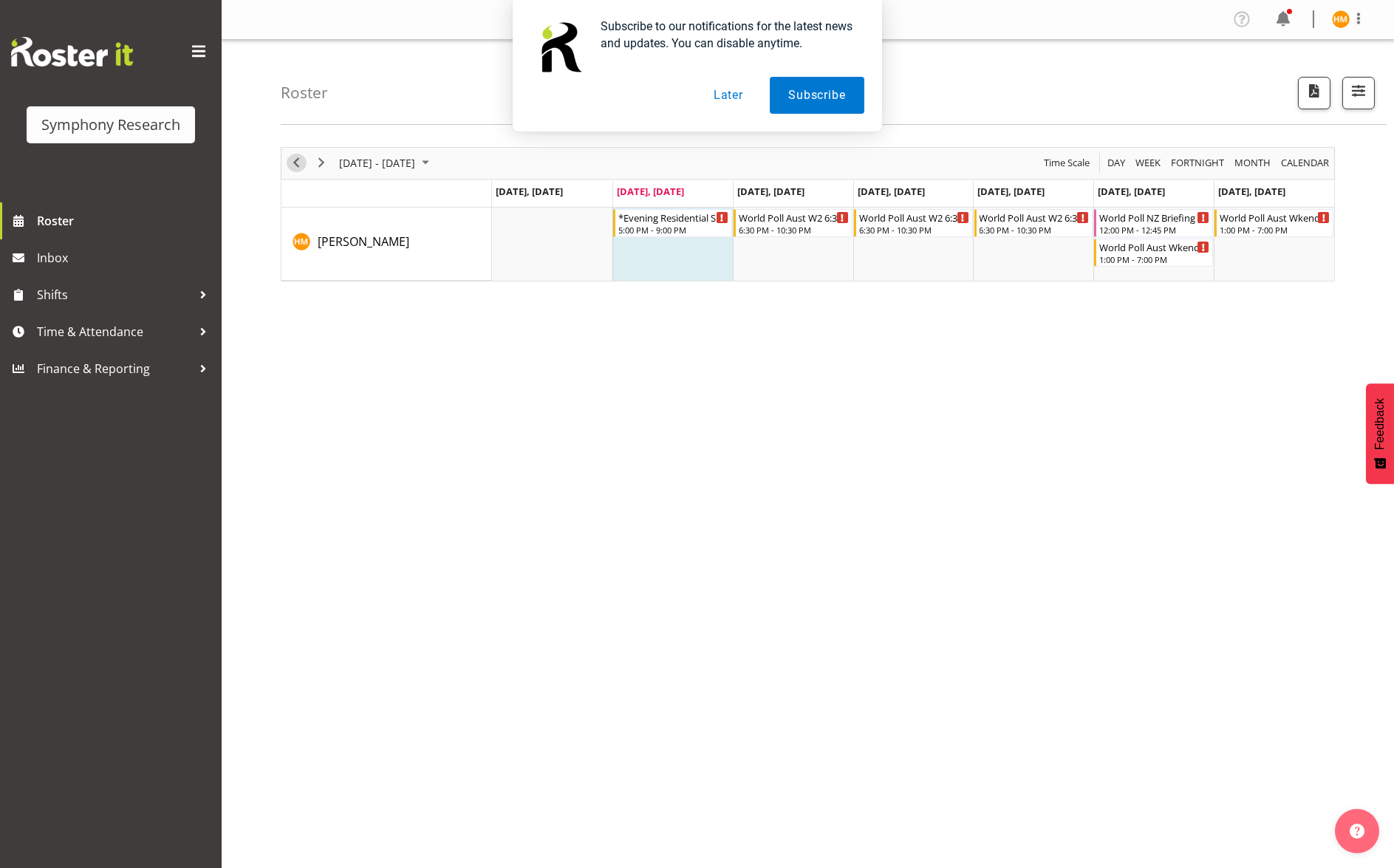
click at [299, 161] on span "Previous" at bounding box center [296, 163] width 18 height 18
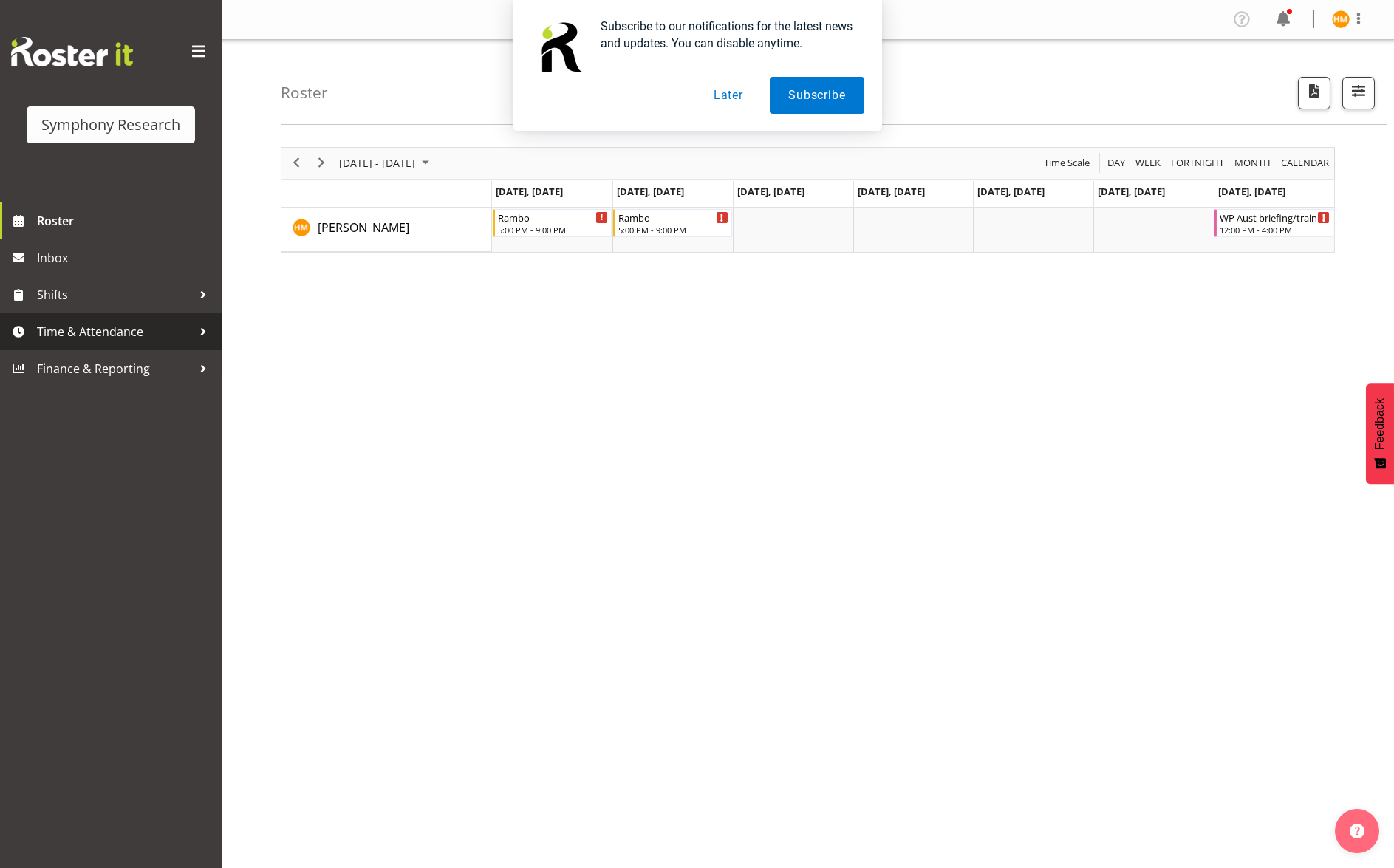
click at [196, 329] on div at bounding box center [203, 332] width 22 height 22
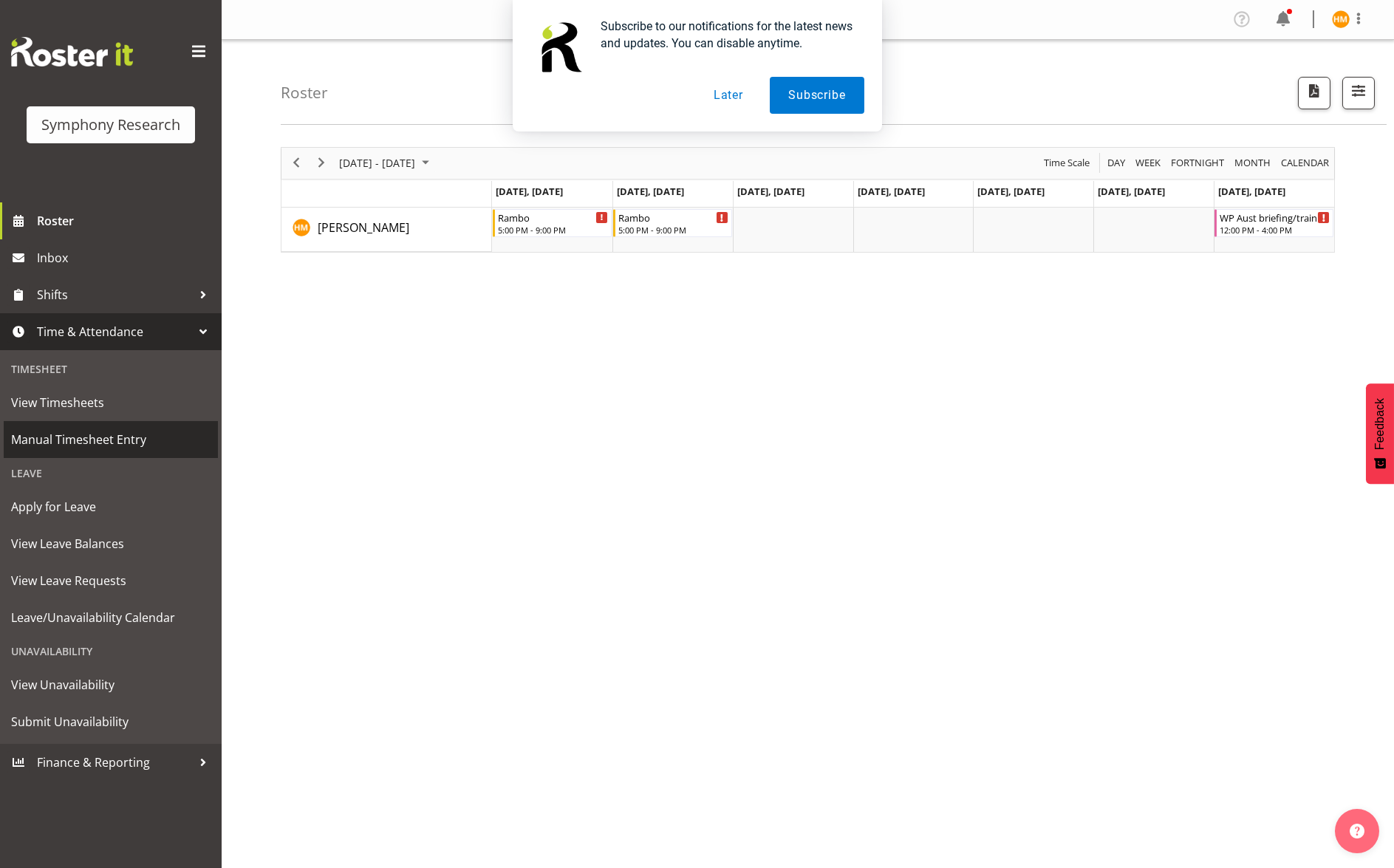
click at [130, 439] on span "Manual Timesheet Entry" at bounding box center [111, 439] width 199 height 22
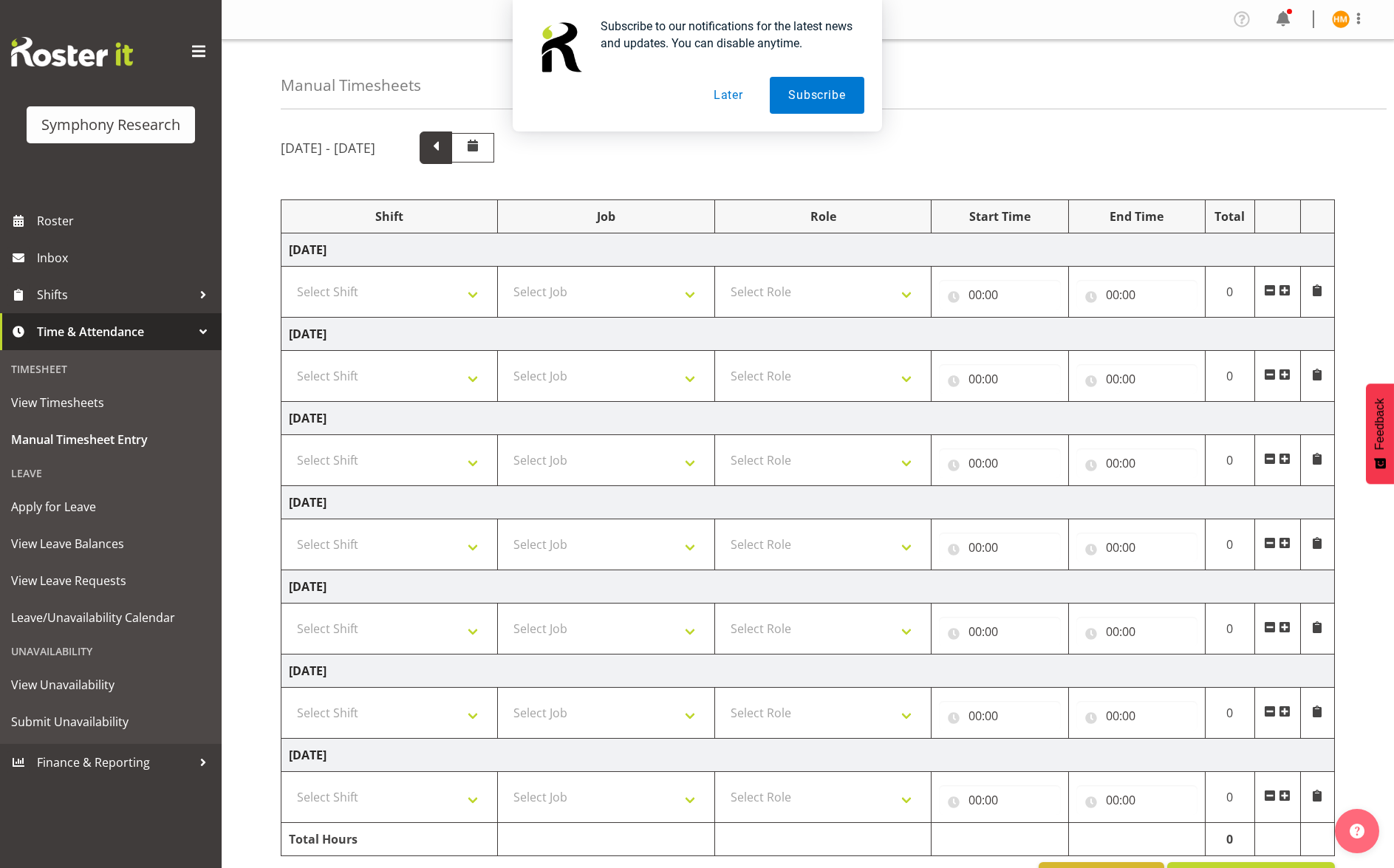
click at [446, 154] on span at bounding box center [436, 146] width 19 height 19
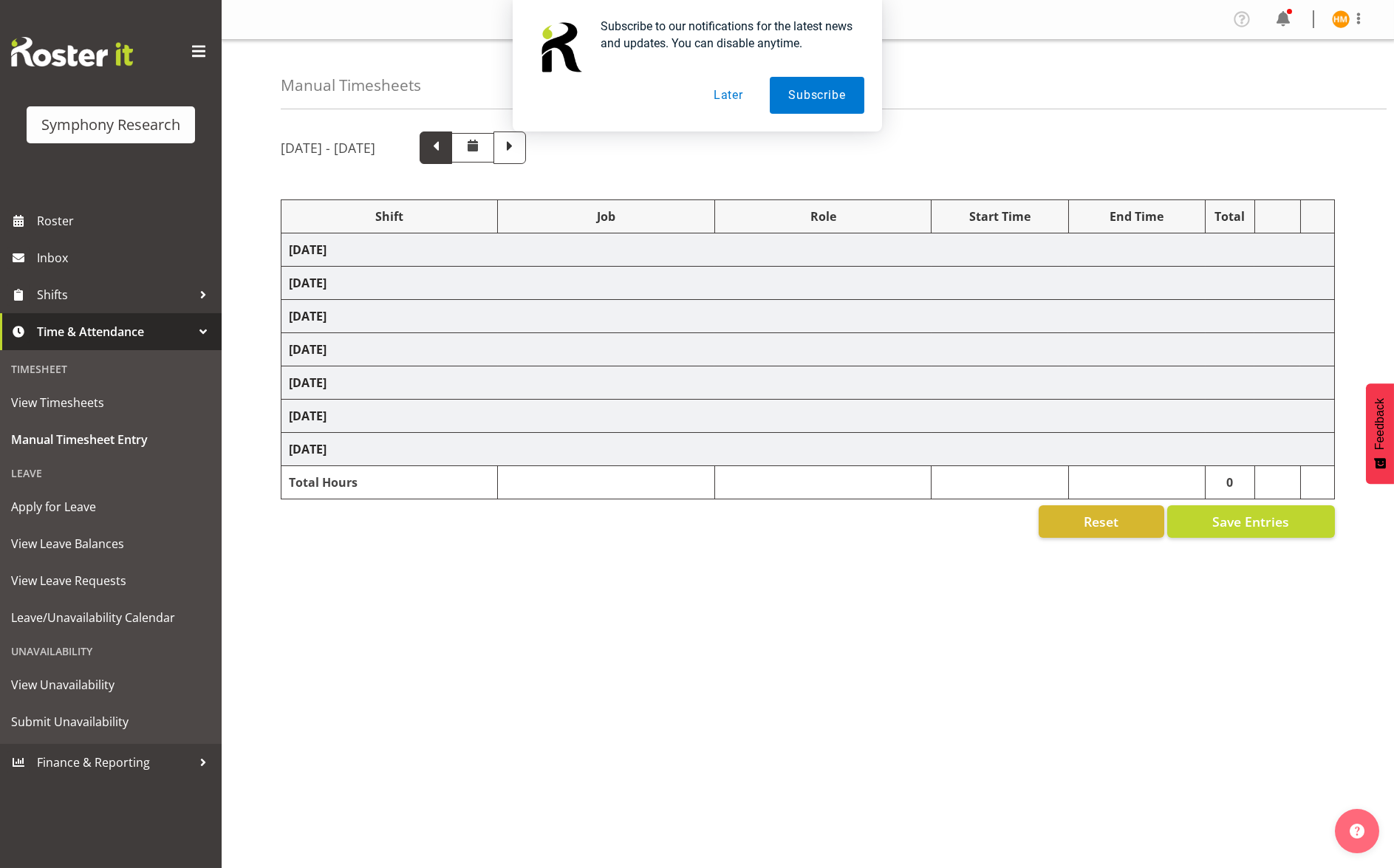
select select "2690"
select select "10461"
select select "47"
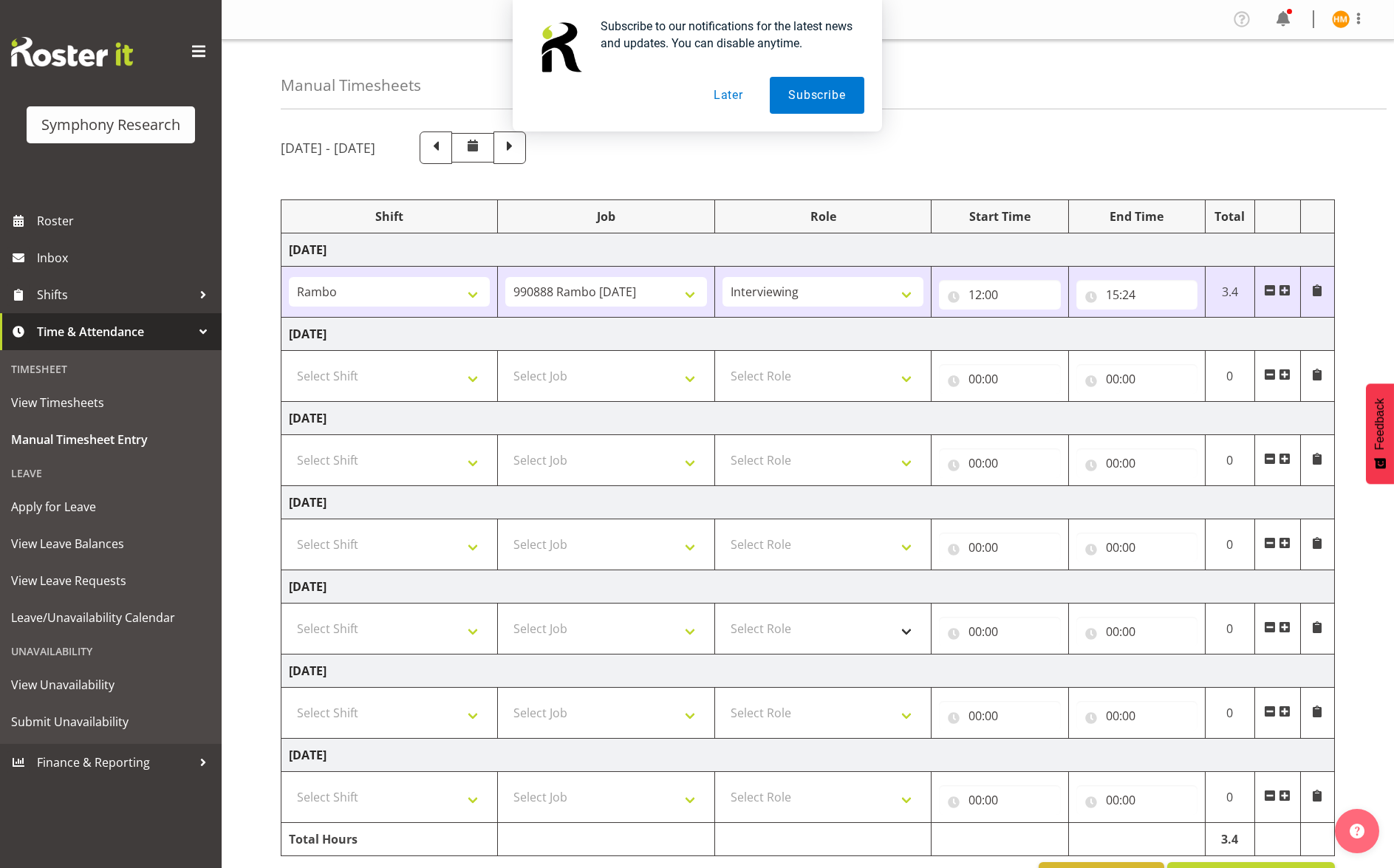
scroll to position [47, 0]
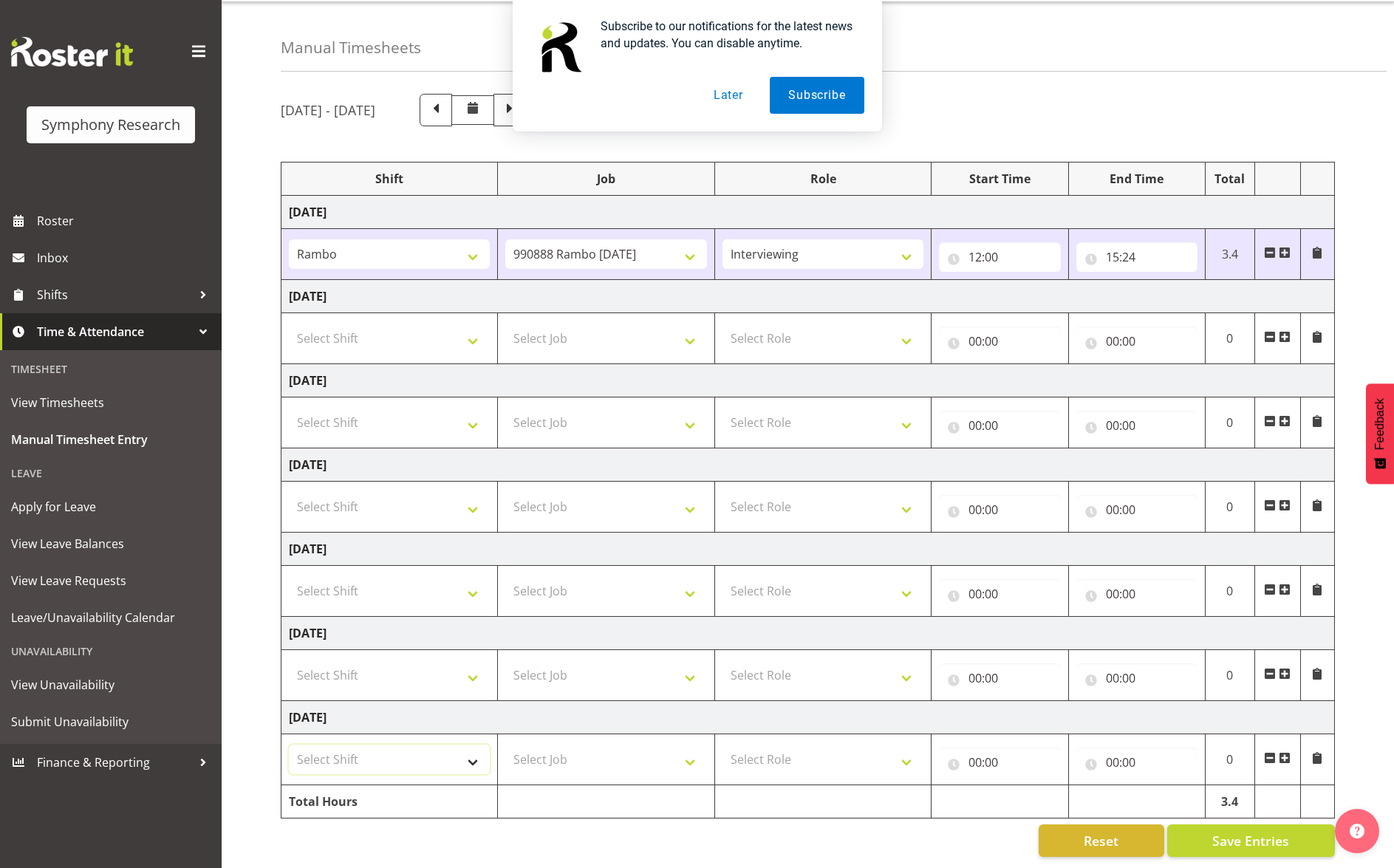
click at [479, 748] on select "Select Shift !!Weekend Residential (Roster IT Shift Label) *Business 9/10am ~ 4…" at bounding box center [389, 759] width 201 height 29
select select "41605"
click at [289, 744] on select "Select Shift !!Weekend Residential (Roster IT Shift Label) *Business 9/10am ~ 4…" at bounding box center [389, 759] width 201 height 29
click at [689, 753] on select "Select Job 550060 IF Admin 553492 World Poll Australia Wave 2 2025 553500 BFM J…" at bounding box center [606, 759] width 201 height 29
select select "10499"
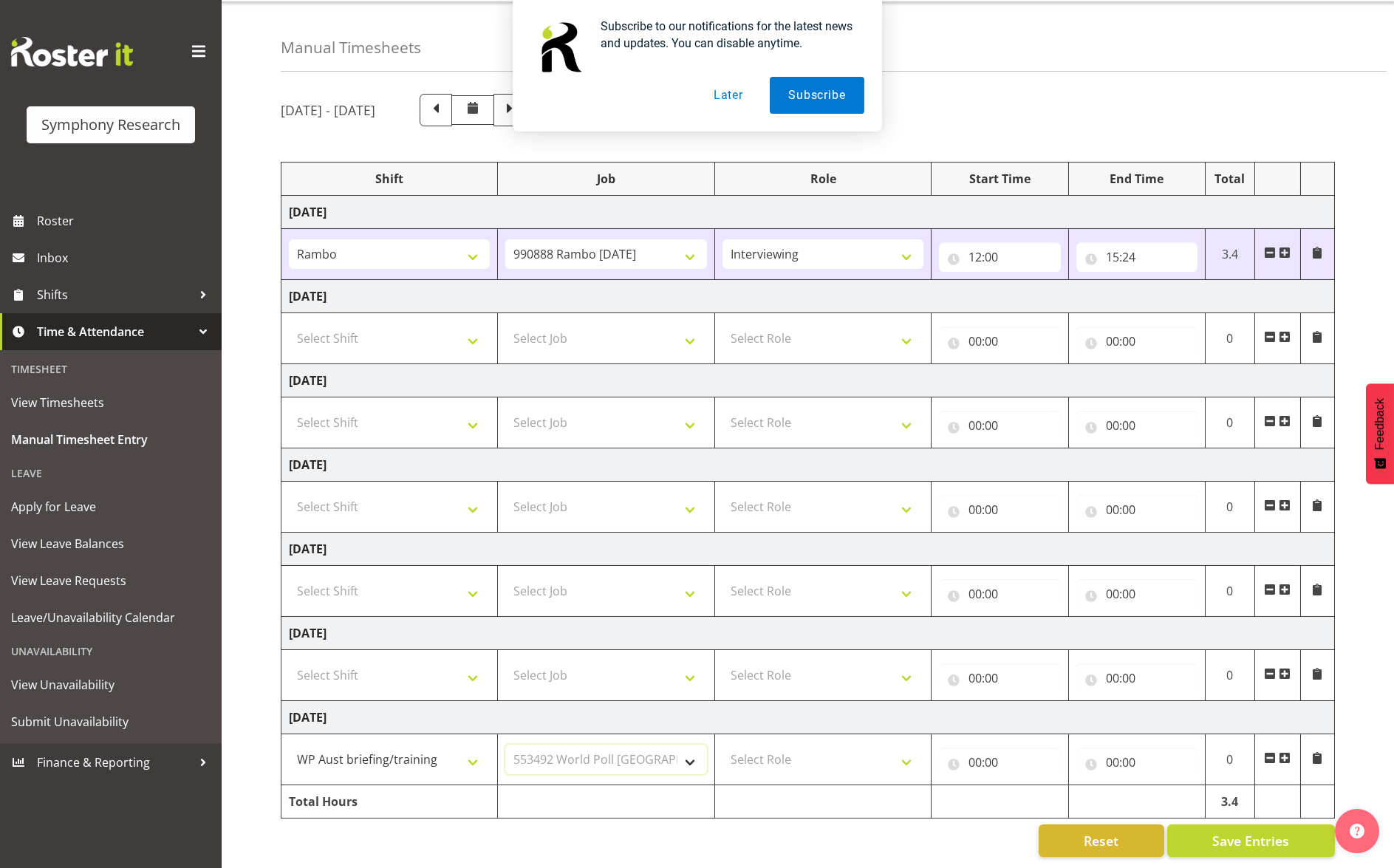
click at [505, 744] on select "Select Job 550060 IF Admin 553492 World Poll Australia Wave 2 2025 553500 BFM J…" at bounding box center [606, 759] width 201 height 29
click at [913, 756] on select "Select Role Briefing Interviewing" at bounding box center [823, 759] width 201 height 29
select select "297"
click at [722, 744] on select "Select Role Briefing Interviewing" at bounding box center [823, 759] width 201 height 29
click at [971, 748] on input "00:00" at bounding box center [999, 762] width 121 height 29
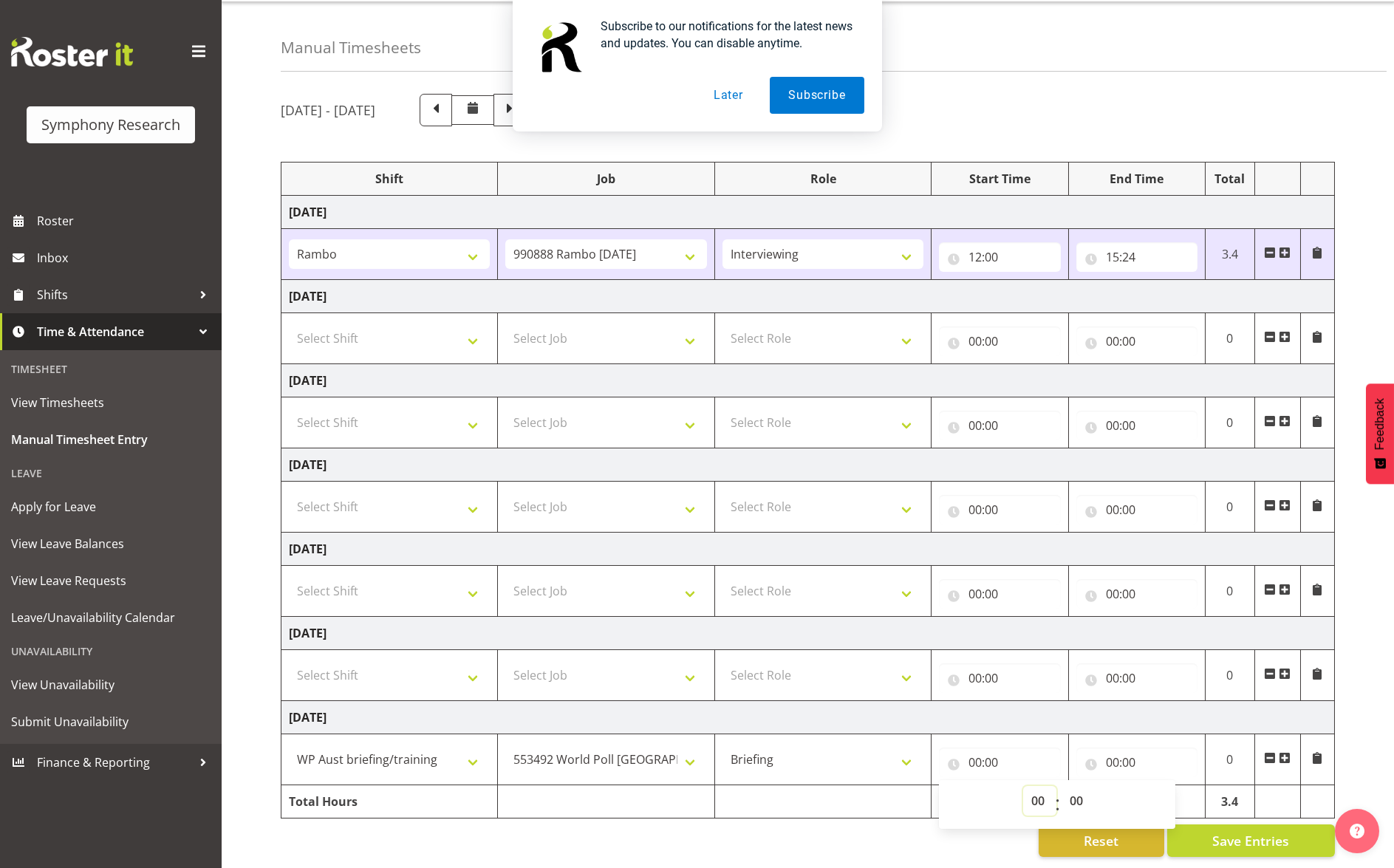
click at [1040, 791] on select "00 01 02 03 04 05 06 07 08 09 10 11 12 13 14 15 16 17 18 19 20 21 22 23" at bounding box center [1039, 800] width 33 height 29
select select "12"
click at [1023, 786] on select "00 01 02 03 04 05 06 07 08 09 10 11 12 13 14 15 16 17 18 19 20 21 22 23" at bounding box center [1039, 800] width 33 height 29
type input "12:00"
click at [1116, 748] on input "00:00" at bounding box center [1137, 762] width 121 height 29
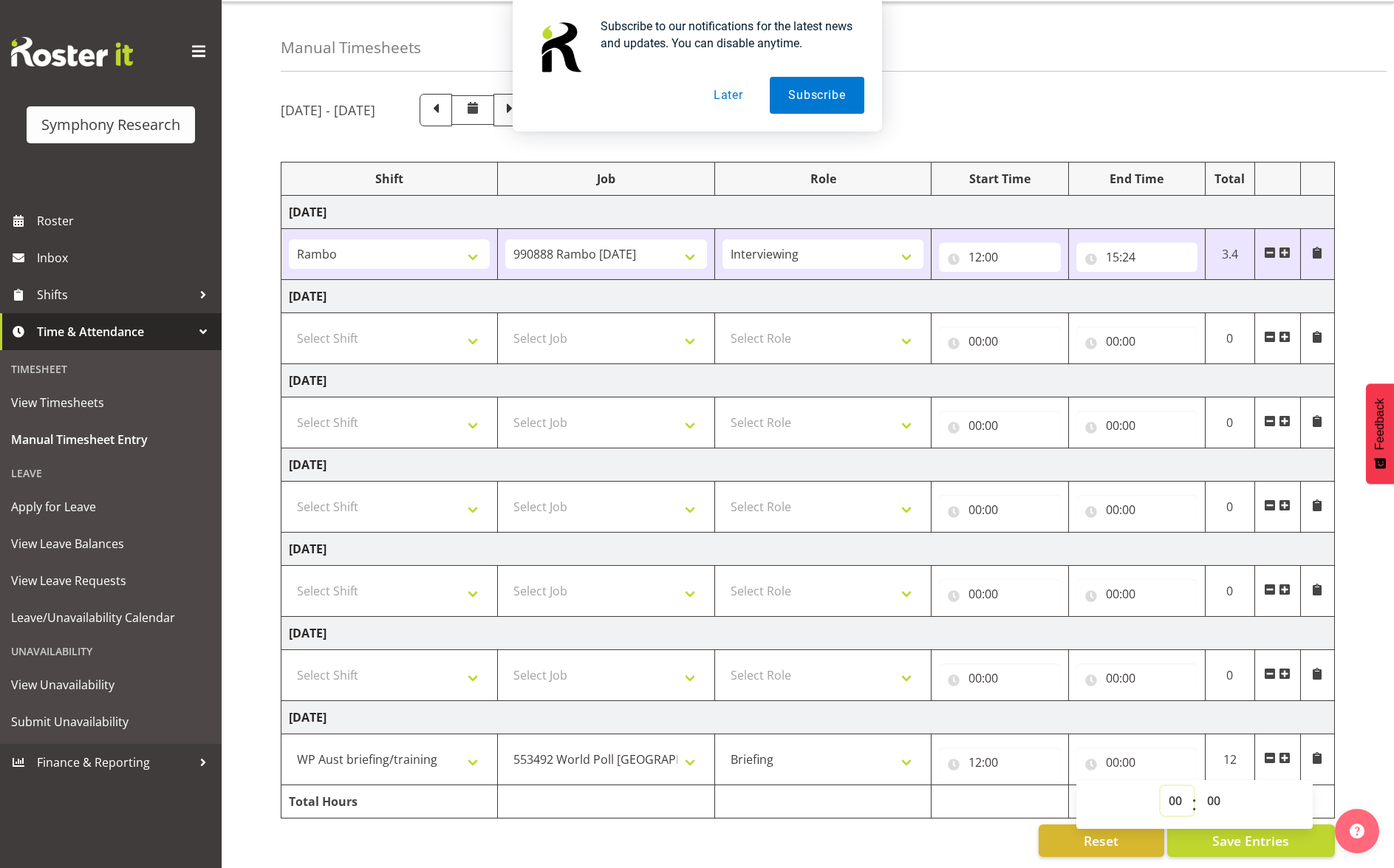
click at [1170, 787] on select "00 01 02 03 04 05 06 07 08 09 10 11 12 13 14 15 16 17 18 19 20 21 22 23" at bounding box center [1177, 800] width 33 height 29
select select "14"
click at [1160, 786] on select "00 01 02 03 04 05 06 07 08 09 10 11 12 13 14 15 16 17 18 19 20 21 22 23" at bounding box center [1177, 800] width 33 height 29
type input "14:00"
click at [1129, 750] on input "14:00" at bounding box center [1137, 762] width 121 height 29
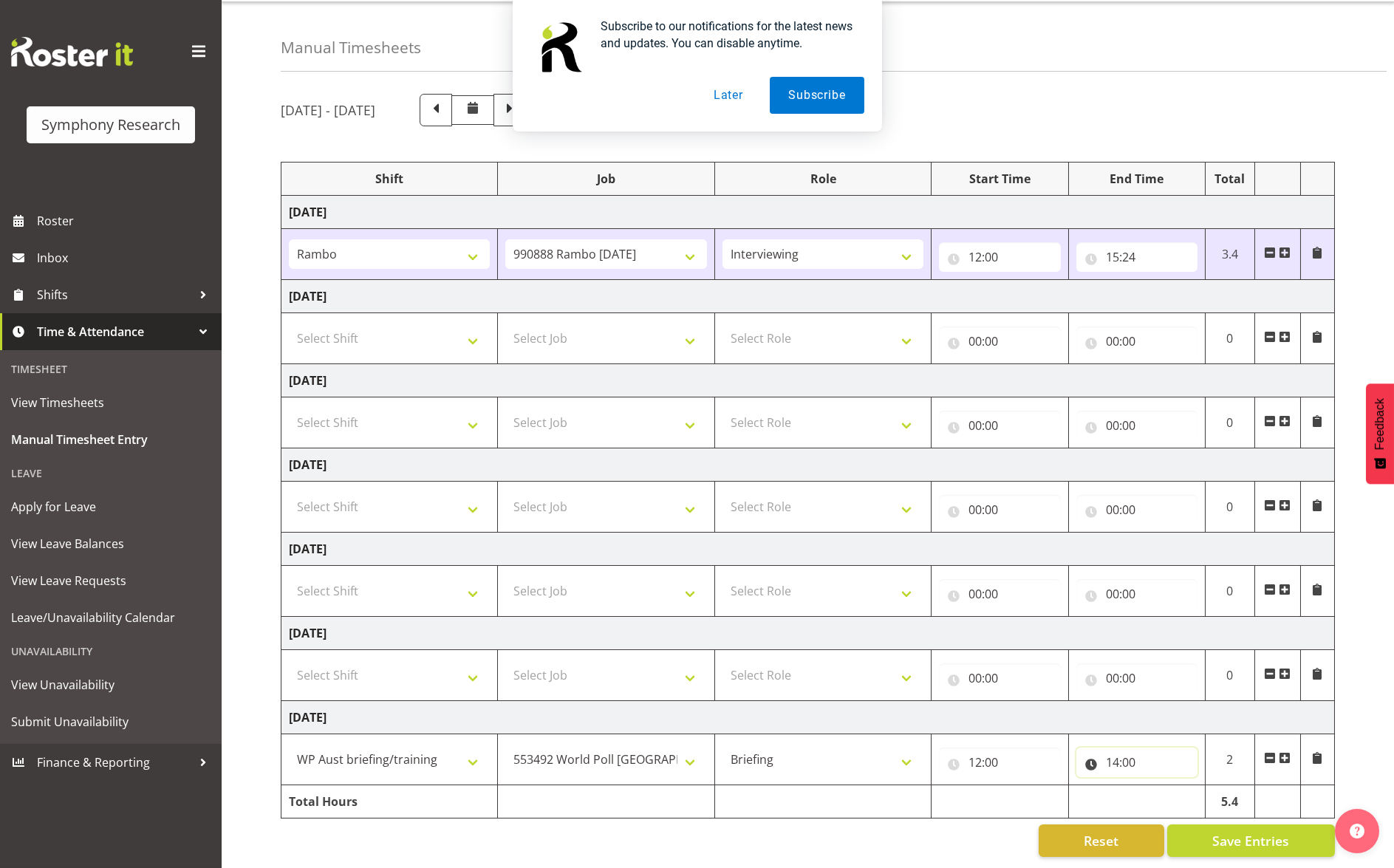
click at [1141, 748] on input "14:00" at bounding box center [1137, 762] width 121 height 29
click at [1208, 791] on select "00 01 02 03 04 05 06 07 08 09 10 11 12 13 14 15 16 17 18 19 20 21 22 23 24 25 2…" at bounding box center [1215, 800] width 33 height 29
select select "44"
click at [1199, 786] on select "00 01 02 03 04 05 06 07 08 09 10 11 12 13 14 15 16 17 18 19 20 21 22 23 24 25 2…" at bounding box center [1215, 800] width 33 height 29
type input "14:44"
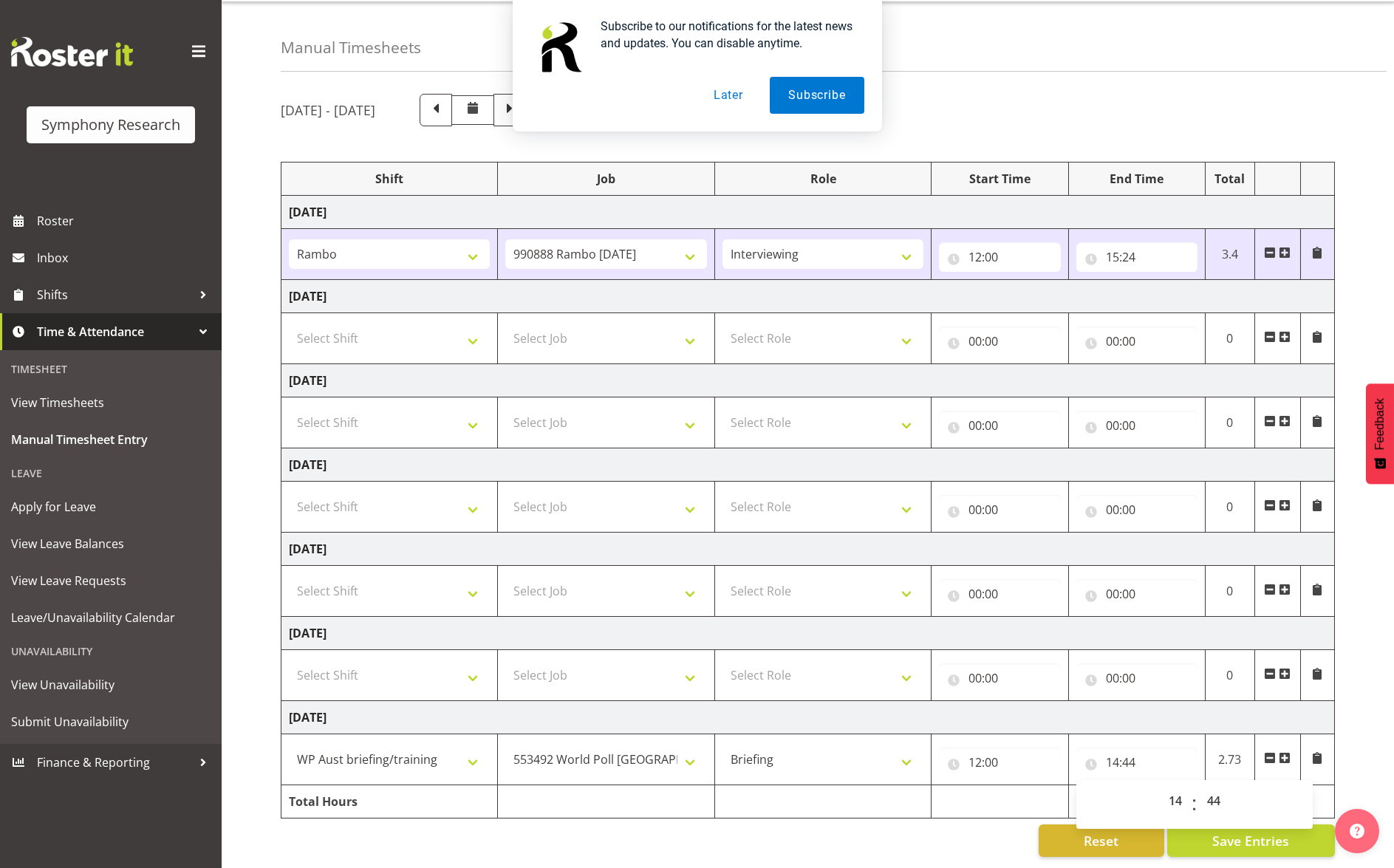
click at [1043, 785] on td at bounding box center [999, 802] width 136 height 33
click at [1282, 752] on span at bounding box center [1284, 757] width 12 height 12
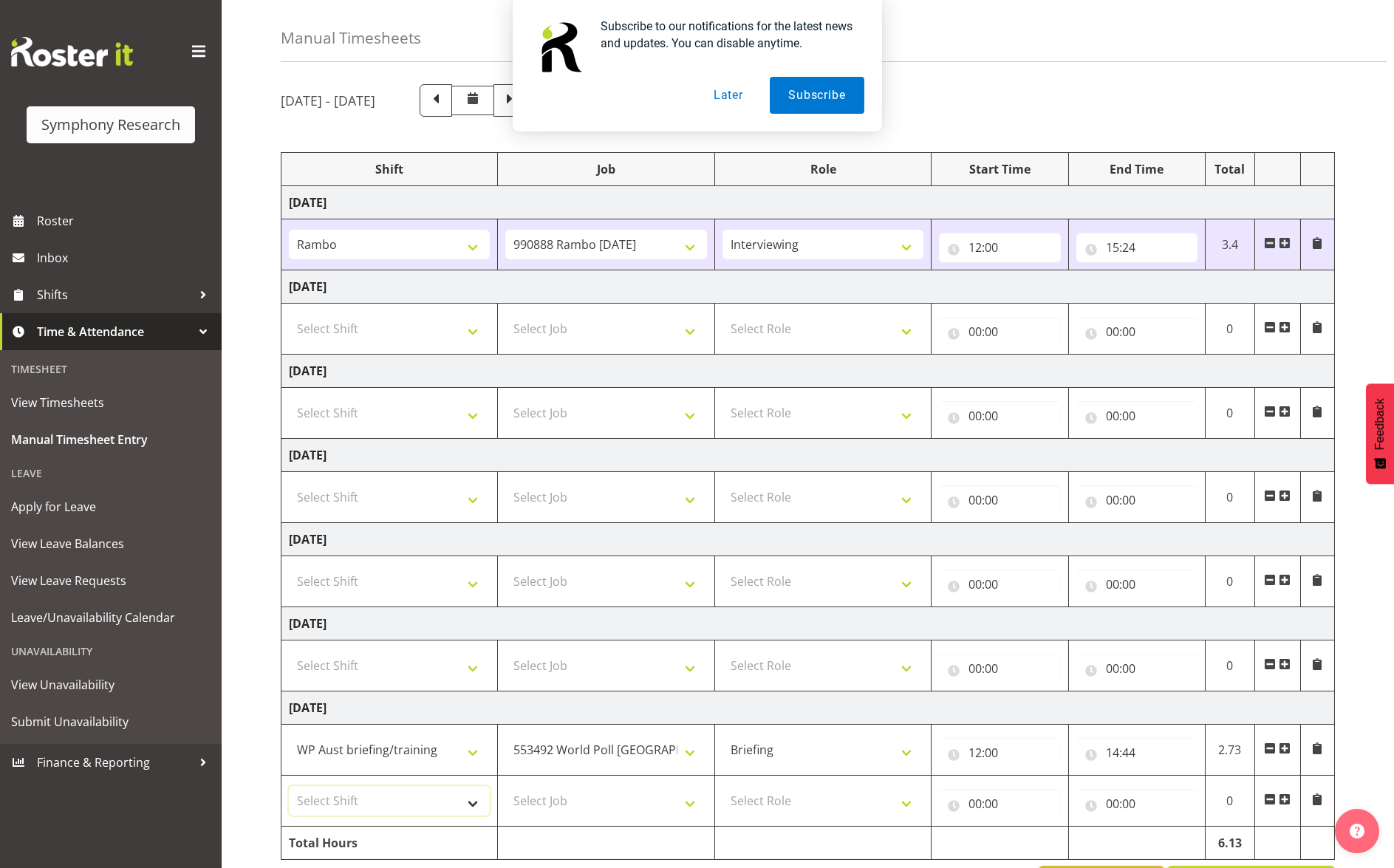
click at [470, 799] on select "Select Shift !!Weekend Residential (Roster IT Shift Label) *Business 9/10am ~ 4…" at bounding box center [389, 800] width 201 height 29
select select "17154"
click at [289, 786] on select "Select Shift !!Weekend Residential (Roster IT Shift Label) *Business 9/10am ~ 4…" at bounding box center [389, 800] width 201 height 29
click at [695, 799] on select "Select Job 550060 IF Admin 553492 World Poll Australia Wave 2 2025 553500 BFM J…" at bounding box center [606, 800] width 201 height 29
select select "10239"
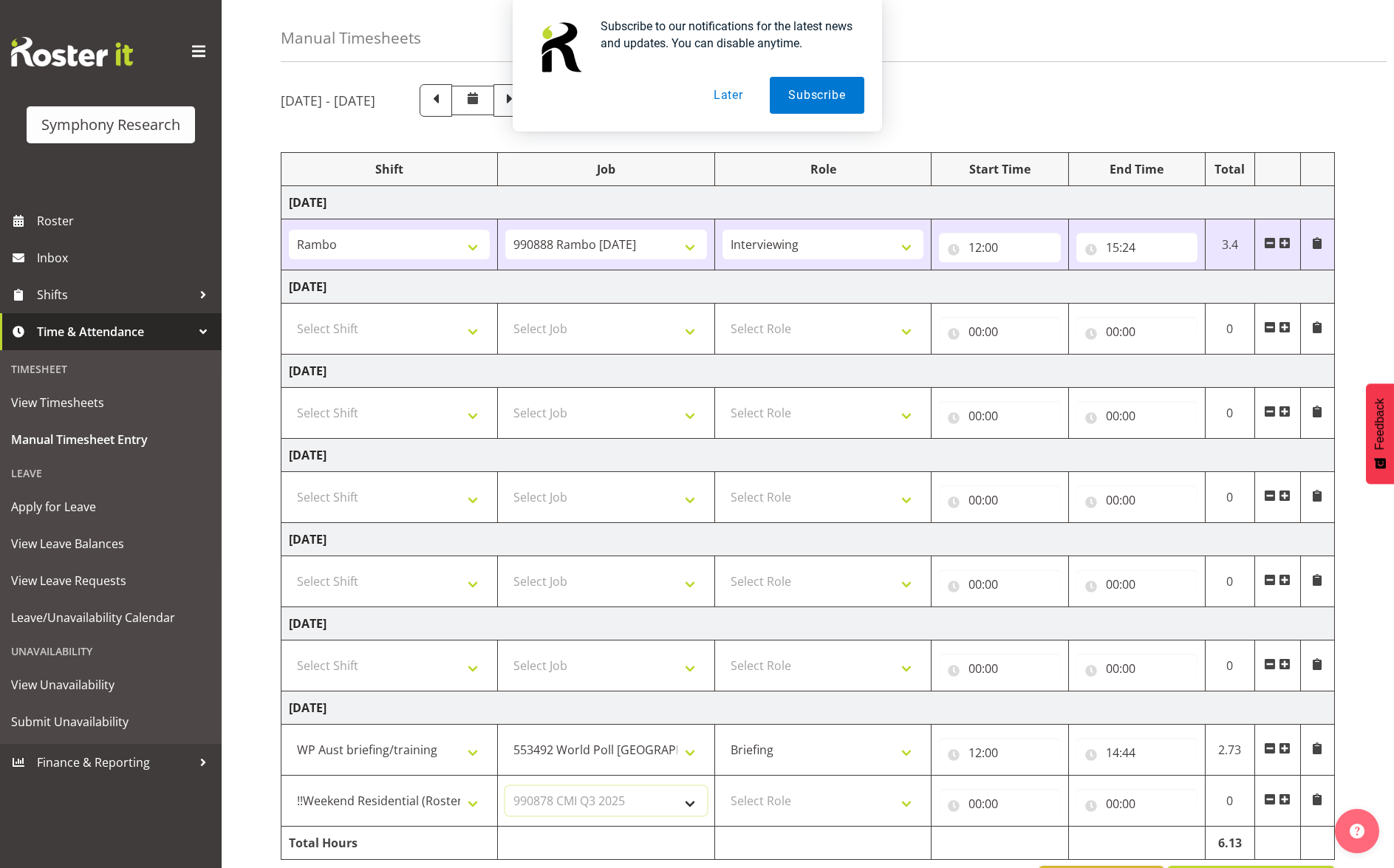
click at [505, 786] on select "Select Job 550060 IF Admin 553492 World Poll Australia Wave 2 2025 553500 BFM J…" at bounding box center [606, 800] width 201 height 29
click at [905, 803] on select "Select Role Briefing Interviewing" at bounding box center [823, 800] width 201 height 29
select select "47"
click at [722, 786] on select "Select Role Briefing Interviewing" at bounding box center [823, 800] width 201 height 29
click at [1052, 798] on input "00:00" at bounding box center [999, 803] width 121 height 29
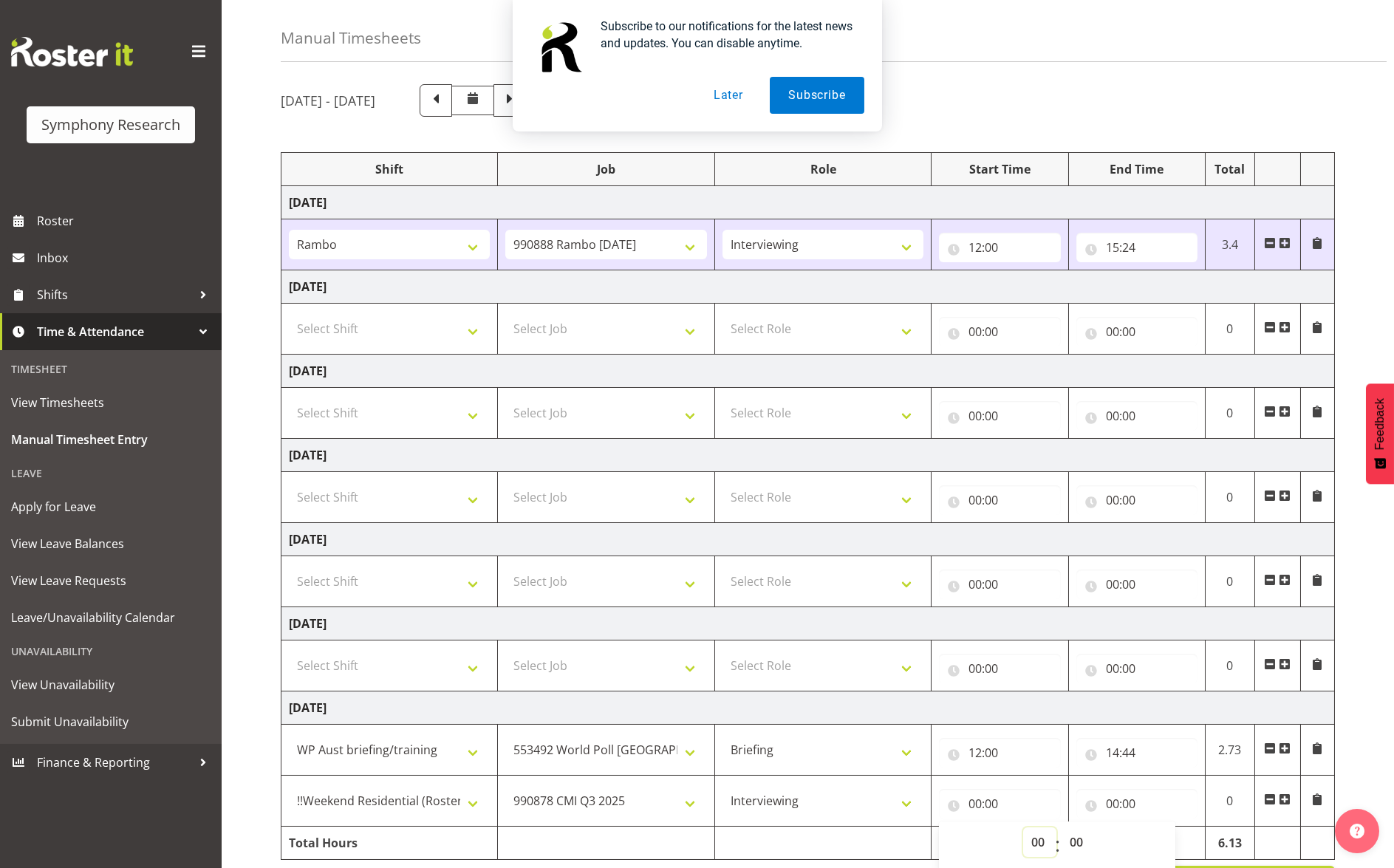
click at [1031, 842] on select "00 01 02 03 04 05 06 07 08 09 10 11 12 13 14 15 16 17 18 19 20 21 22 23" at bounding box center [1039, 842] width 33 height 29
select select "14"
click at [1023, 827] on select "00 01 02 03 04 05 06 07 08 09 10 11 12 13 14 15 16 17 18 19 20 21 22 23" at bounding box center [1039, 842] width 33 height 29
type input "14:00"
click at [1072, 848] on select "00 01 02 03 04 05 06 07 08 09 10 11 12 13 14 15 16 17 18 19 20 21 22 23 24 25 2…" at bounding box center [1078, 842] width 33 height 29
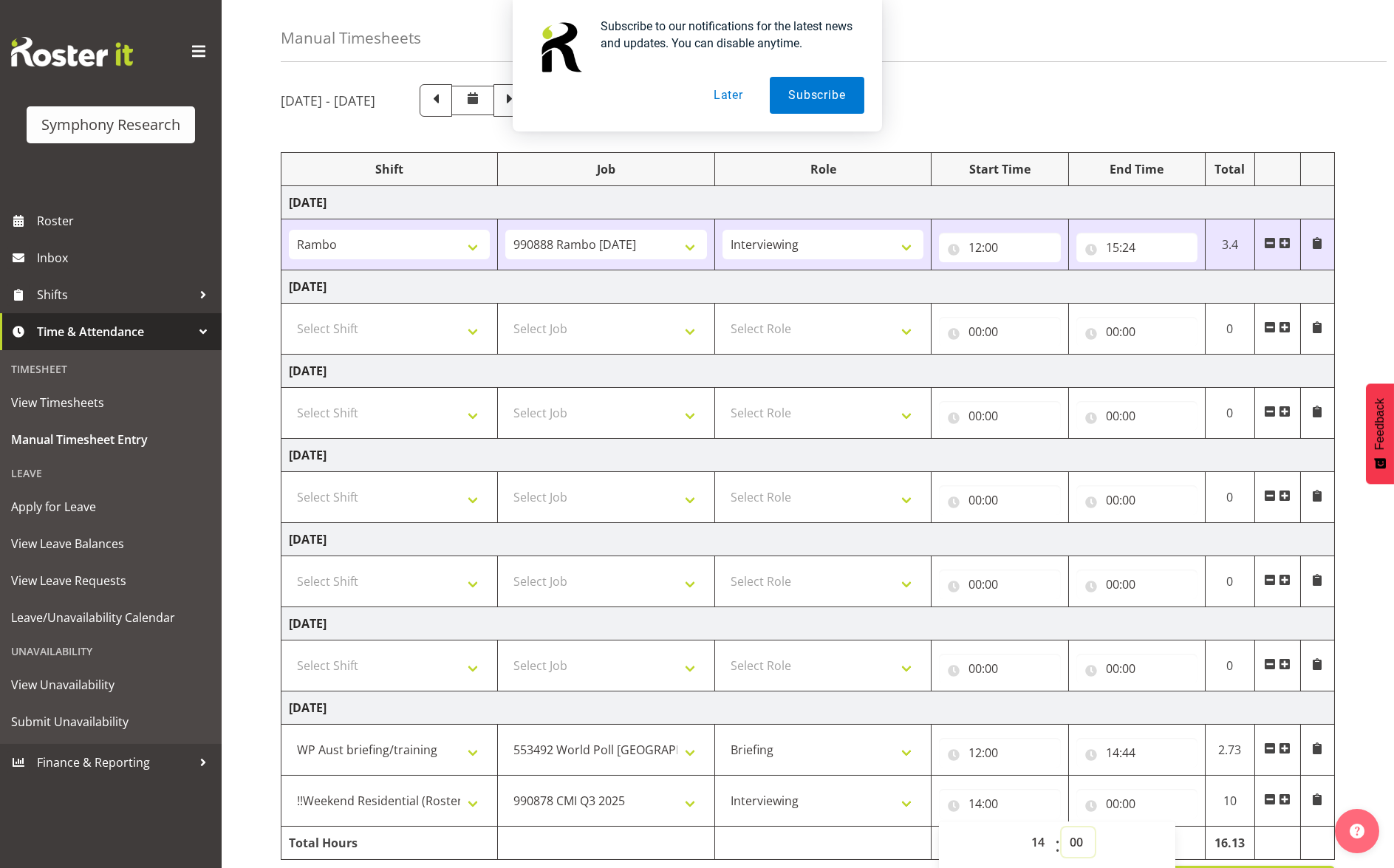
select select "45"
click at [1062, 827] on select "00 01 02 03 04 05 06 07 08 09 10 11 12 13 14 15 16 17 18 19 20 21 22 23 24 25 2…" at bounding box center [1078, 842] width 33 height 29
type input "14:45"
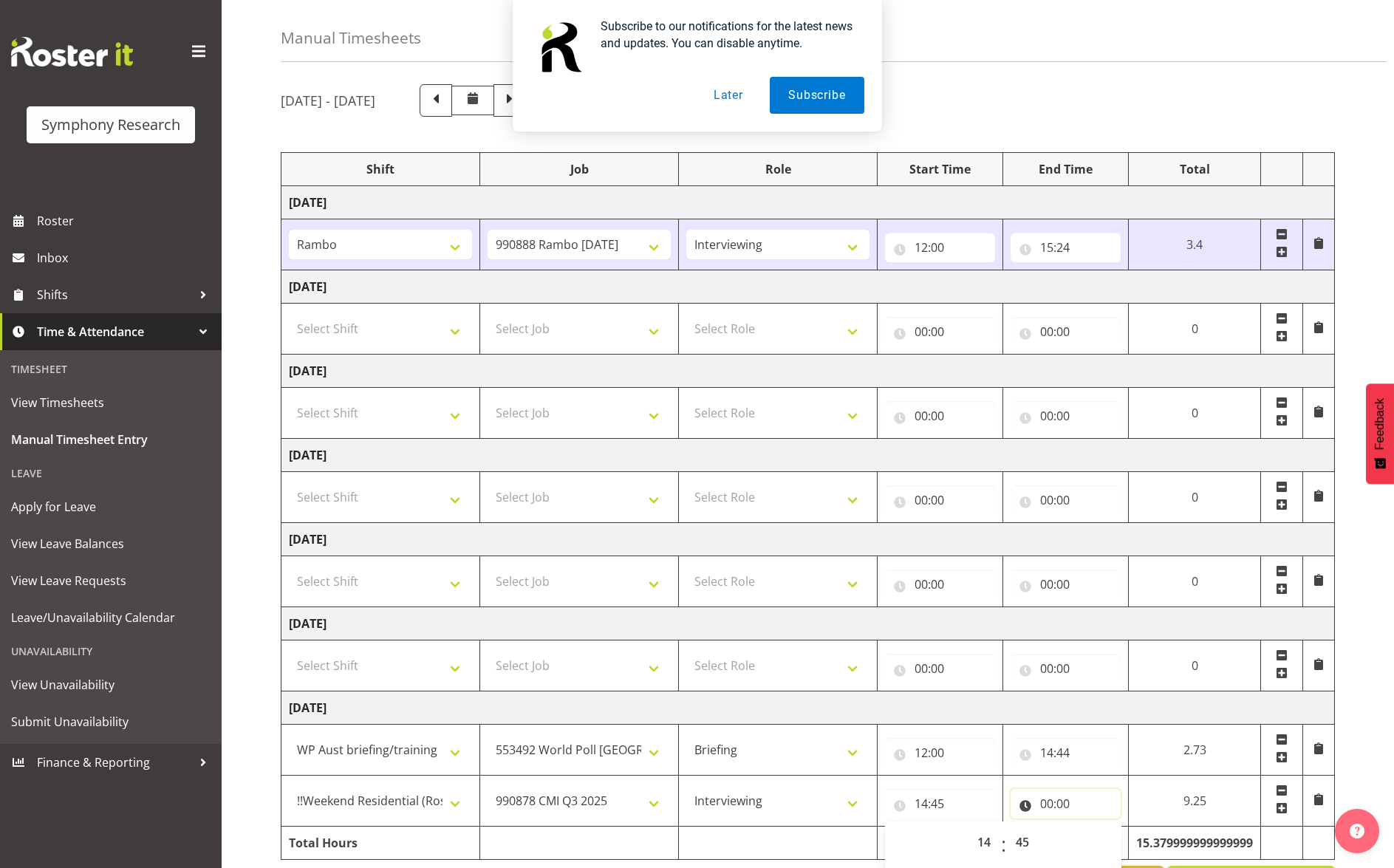
click at [1080, 803] on input "00:00" at bounding box center [1066, 803] width 110 height 29
click at [1113, 840] on select "00 01 02 03 04 05 06 07 08 09 10 11 12 13 14 15 16 17 18 19 20 21 22 23" at bounding box center [1111, 842] width 33 height 29
select select "15"
click at [1128, 827] on select "00 01 02 03 04 05 06 07 08 09 10 11 12 13 14 15 16 17 18 19 20 21 22 23" at bounding box center [1111, 842] width 33 height 29
type input "15:00"
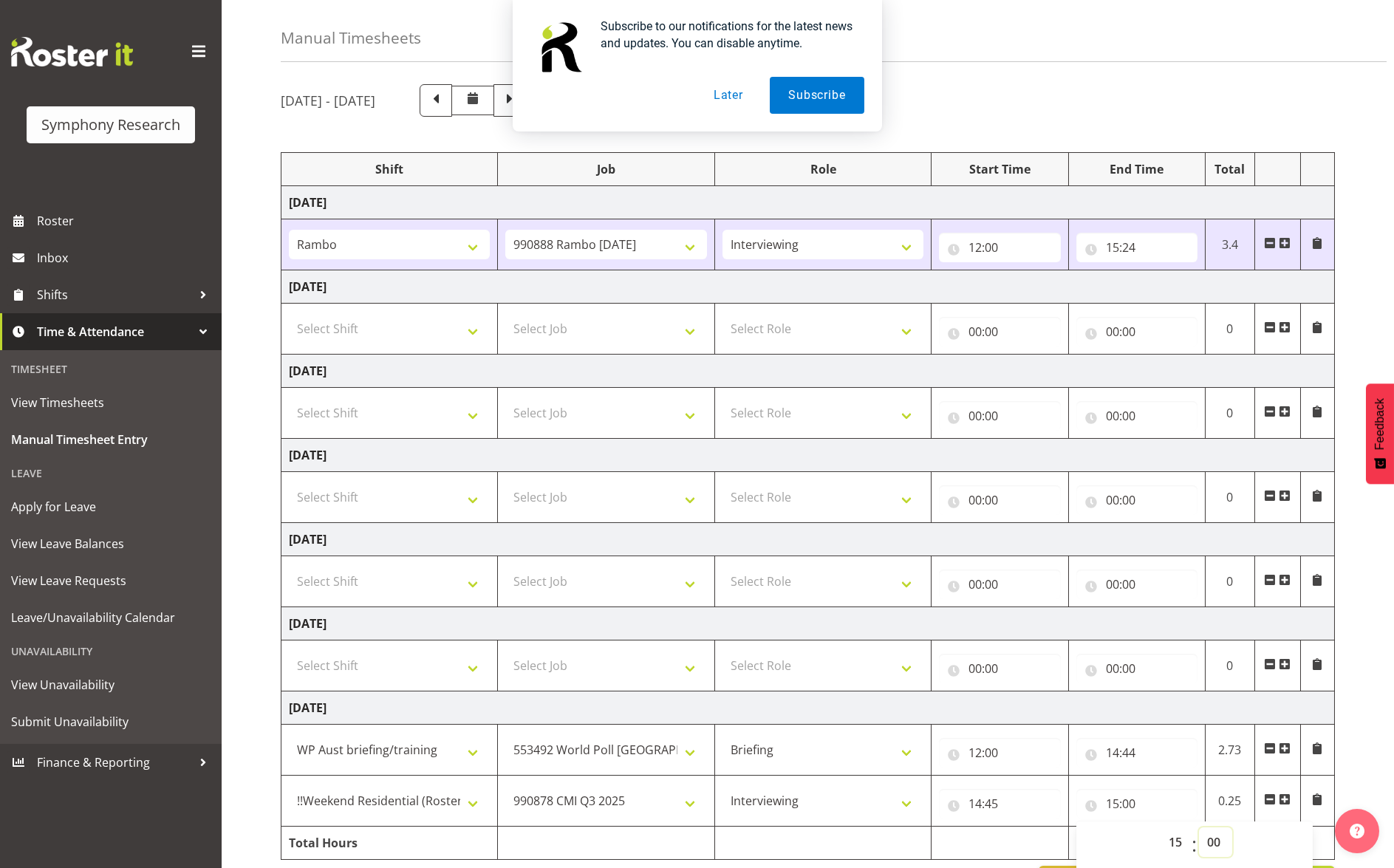
click at [1213, 840] on select "00 01 02 03 04 05 06 07 08 09 10 11 12 13 14 15 16 17 18 19 20 21 22 23 24 25 2…" at bounding box center [1215, 842] width 33 height 29
select select "5"
click at [1199, 827] on select "00 01 02 03 04 05 06 07 08 09 10 11 12 13 14 15 16 17 18 19 20 21 22 23 24 25 2…" at bounding box center [1215, 842] width 33 height 29
type input "15:05"
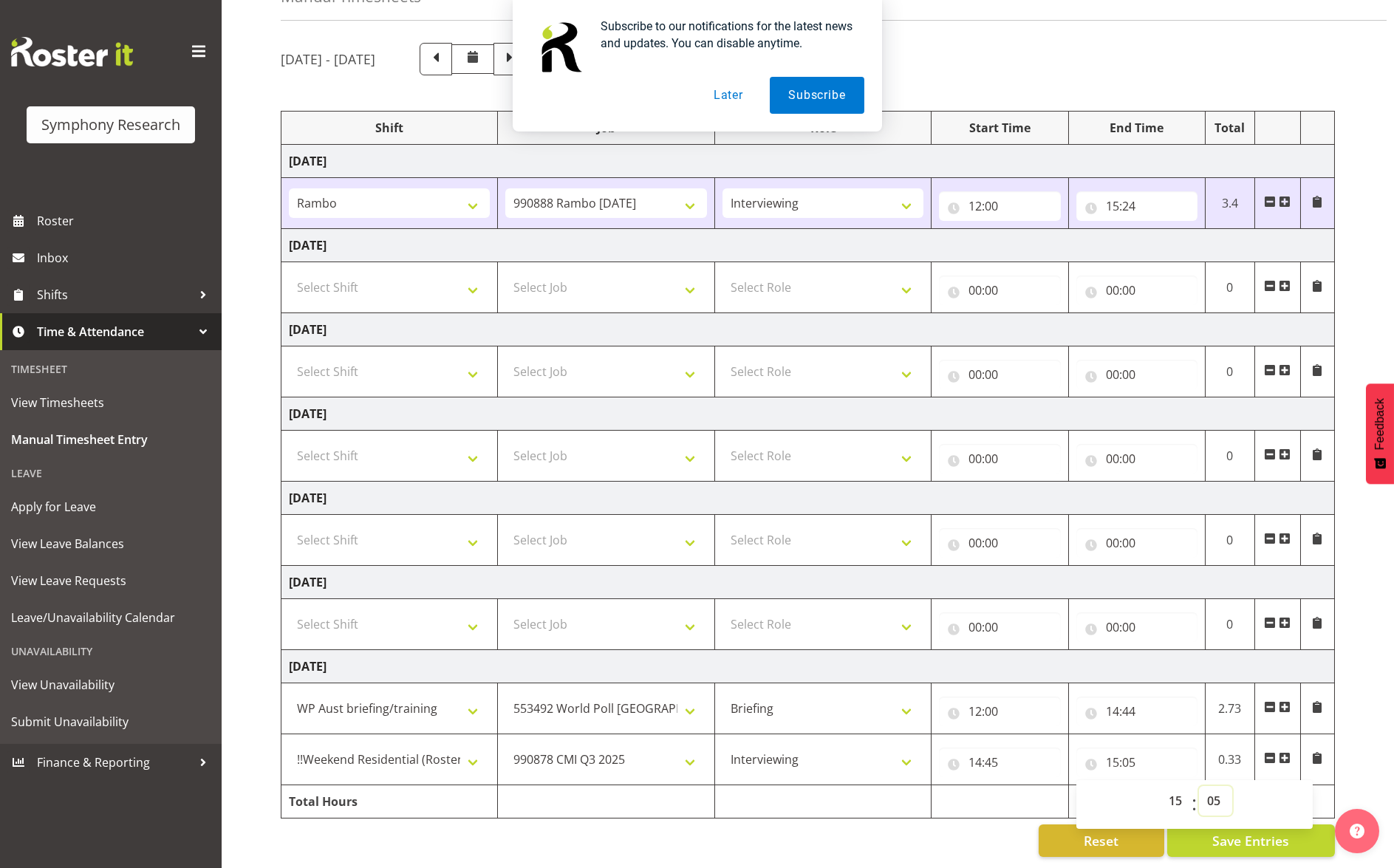
scroll to position [98, 0]
click at [1286, 752] on span at bounding box center [1284, 757] width 12 height 12
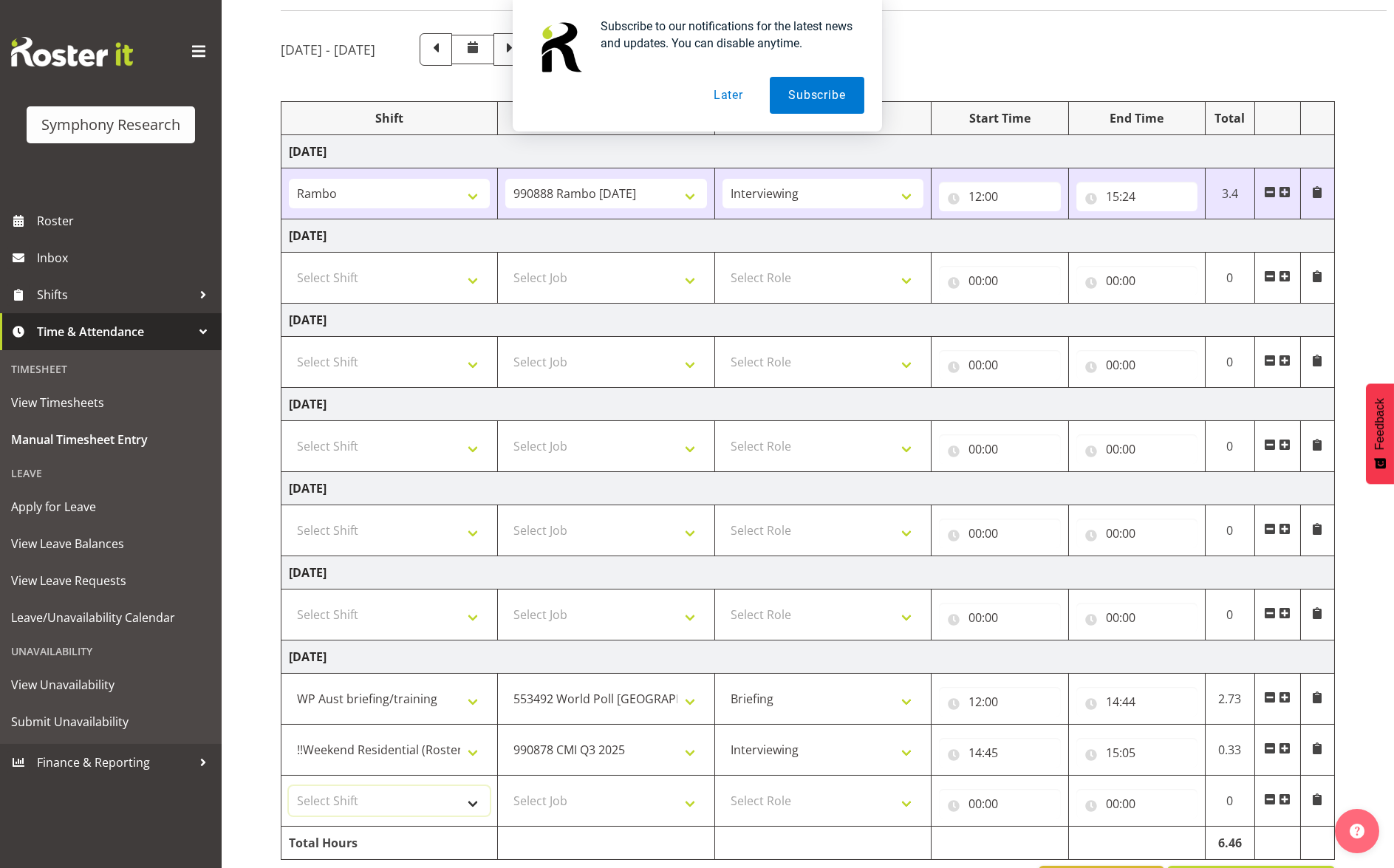
click at [476, 801] on select "Select Shift !!Weekend Residential (Roster IT Shift Label) *Business 9/10am ~ 4…" at bounding box center [389, 800] width 201 height 29
select select "41605"
click at [289, 786] on select "Select Shift !!Weekend Residential (Roster IT Shift Label) *Business 9/10am ~ 4…" at bounding box center [389, 800] width 201 height 29
click at [695, 801] on select "Select Job 550060 IF Admin 553492 World Poll Australia Wave 2 2025 553500 BFM J…" at bounding box center [606, 800] width 201 height 29
select select "10499"
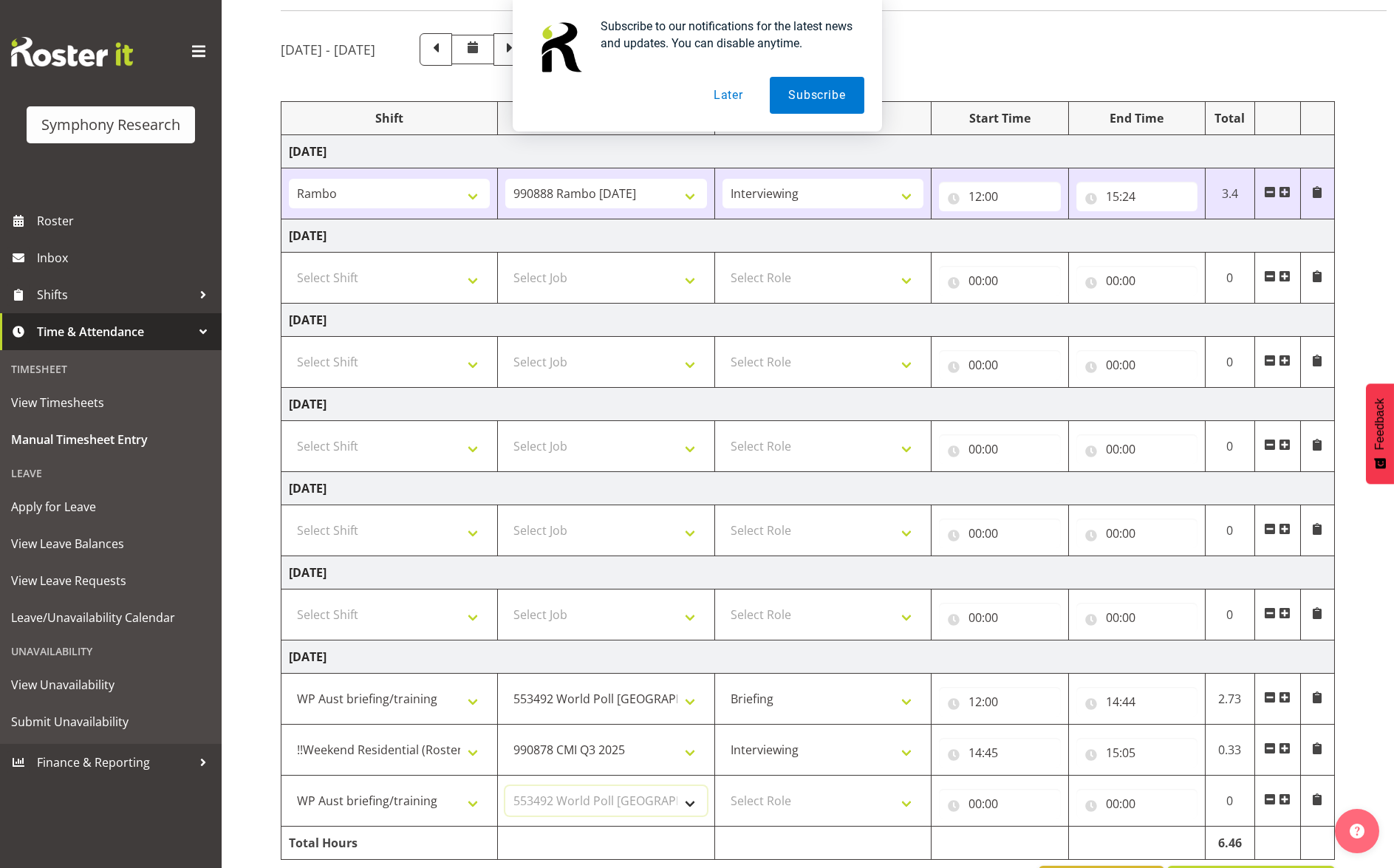
click at [505, 786] on select "Select Job 550060 IF Admin 553492 World Poll Australia Wave 2 2025 553500 BFM J…" at bounding box center [606, 800] width 201 height 29
click at [906, 799] on select "Select Role Briefing Interviewing" at bounding box center [823, 800] width 201 height 29
select select "297"
click at [722, 786] on select "Select Role Briefing Interviewing" at bounding box center [823, 800] width 201 height 29
click at [992, 799] on input "00:00" at bounding box center [999, 803] width 121 height 29
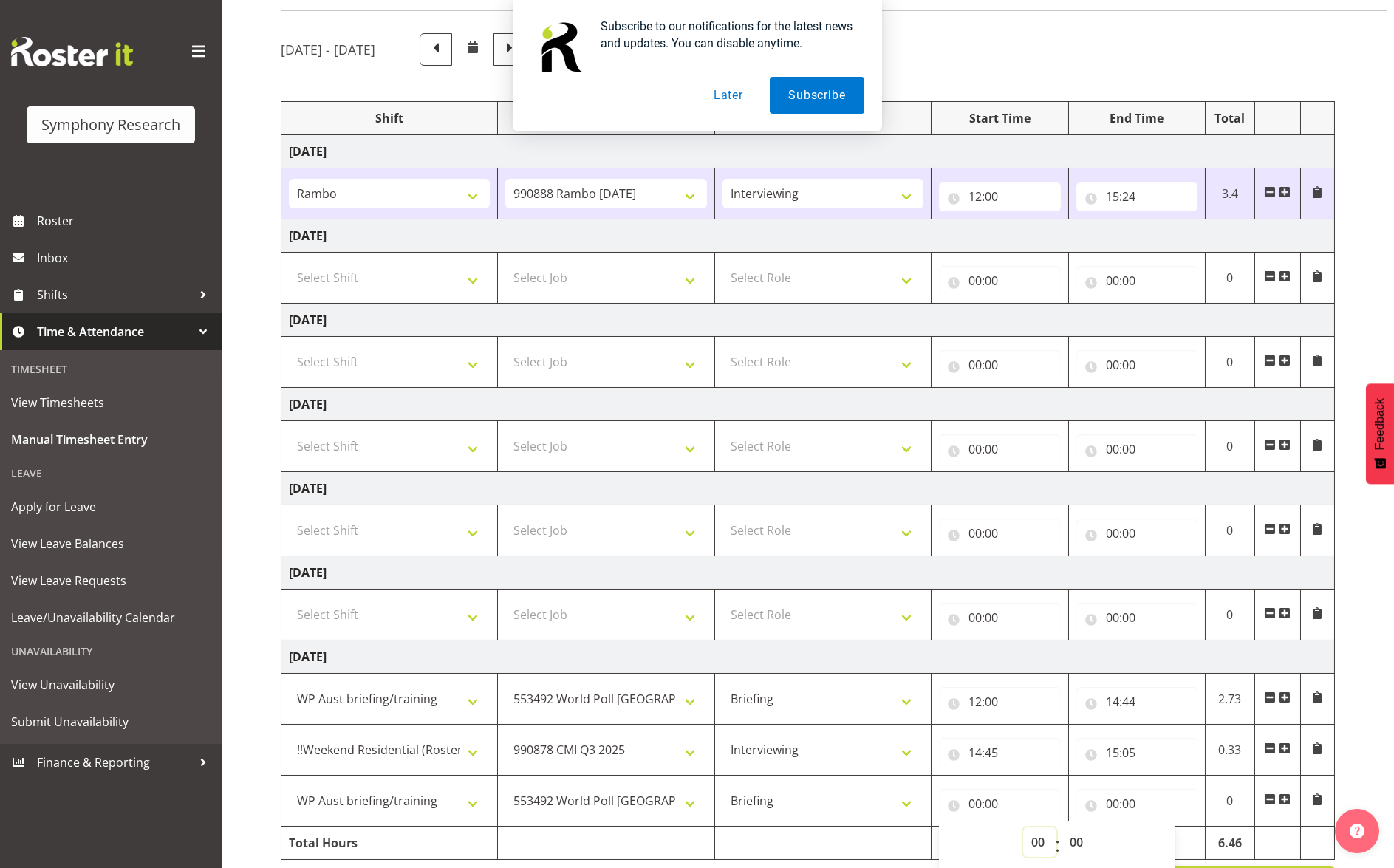
click at [1035, 840] on select "00 01 02 03 04 05 06 07 08 09 10 11 12 13 14 15 16 17 18 19 20 21 22 23" at bounding box center [1039, 842] width 33 height 29
select select "14"
click at [1023, 827] on select "00 01 02 03 04 05 06 07 08 09 10 11 12 13 14 15 16 17 18 19 20 21 22 23" at bounding box center [1039, 842] width 33 height 29
type input "14:00"
click at [1037, 847] on select "00 01 02 03 04 05 06 07 08 09 10 11 12 13 14 15 16 17 18 19 20 21 22 23" at bounding box center [1039, 842] width 33 height 29
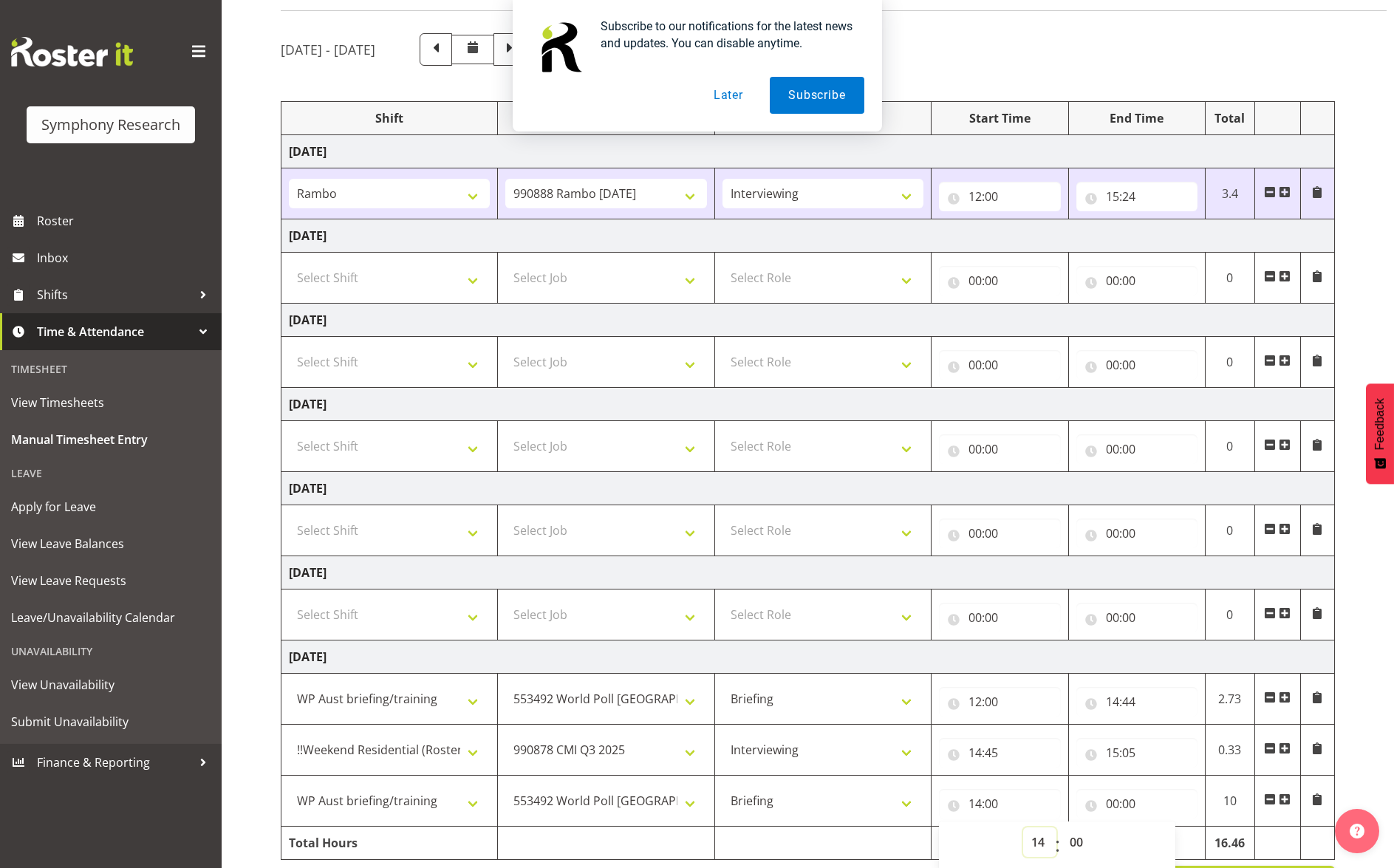
select select "15"
click at [1023, 827] on select "00 01 02 03 04 05 06 07 08 09 10 11 12 13 14 15 16 17 18 19 20 21 22 23" at bounding box center [1039, 842] width 33 height 29
type input "15:00"
click at [1072, 844] on select "00 01 02 03 04 05 06 07 08 09 10 11 12 13 14 15 16 17 18 19 20 21 22 23 24 25 2…" at bounding box center [1078, 842] width 33 height 29
select select "6"
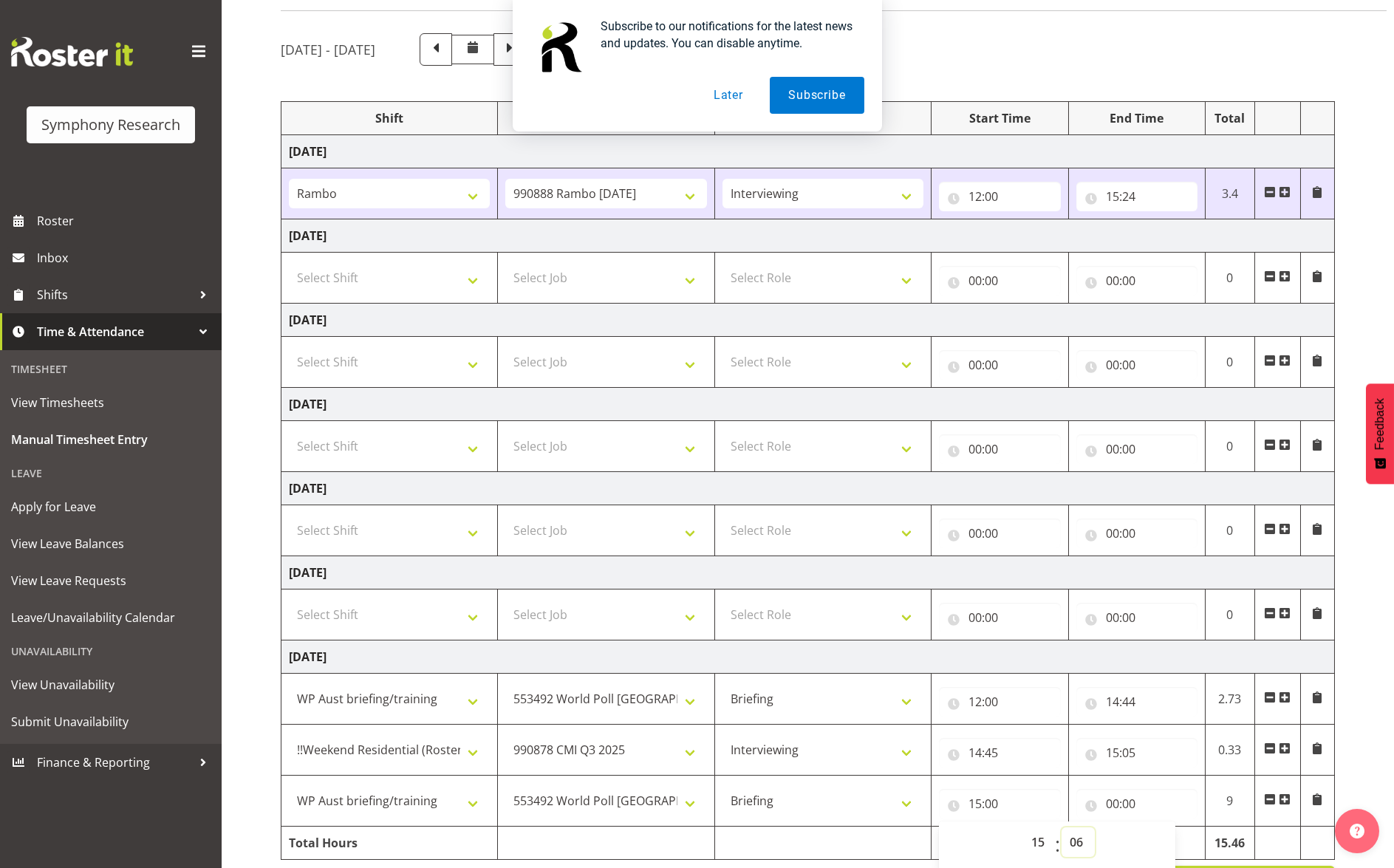
click at [1062, 827] on select "00 01 02 03 04 05 06 07 08 09 10 11 12 13 14 15 16 17 18 19 20 21 22 23 24 25 2…" at bounding box center [1078, 842] width 33 height 29
type input "15:06"
click at [1153, 808] on input "00:00" at bounding box center [1137, 803] width 121 height 29
click at [1177, 840] on select "00 01 02 03 04 05 06 07 08 09 10 11 12 13 14 15 16 17 18 19 20 21 22 23" at bounding box center [1177, 842] width 33 height 29
select select "16"
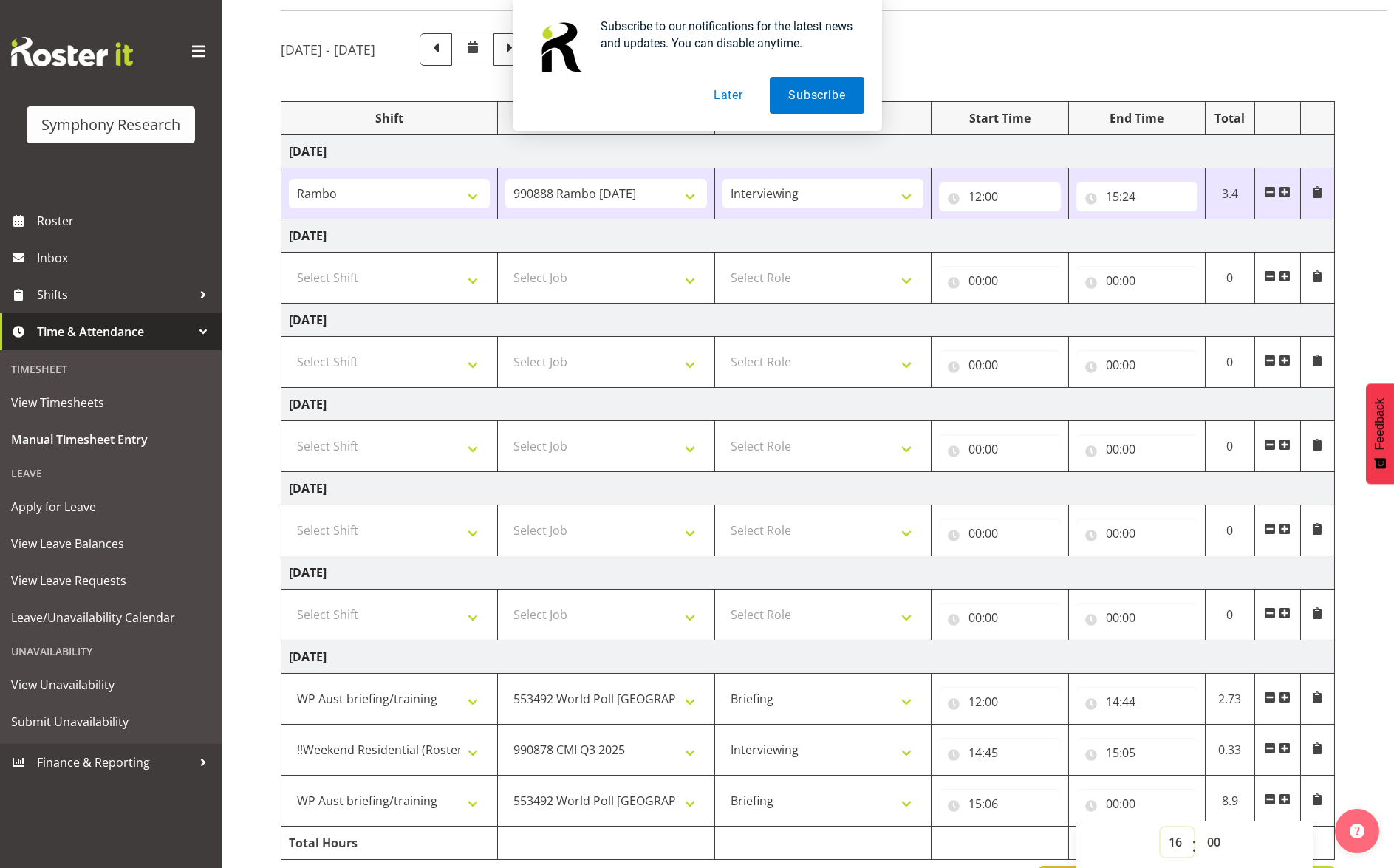
click at [1160, 827] on select "00 01 02 03 04 05 06 07 08 09 10 11 12 13 14 15 16 17 18 19 20 21 22 23" at bounding box center [1177, 842] width 33 height 29
type input "16:00"
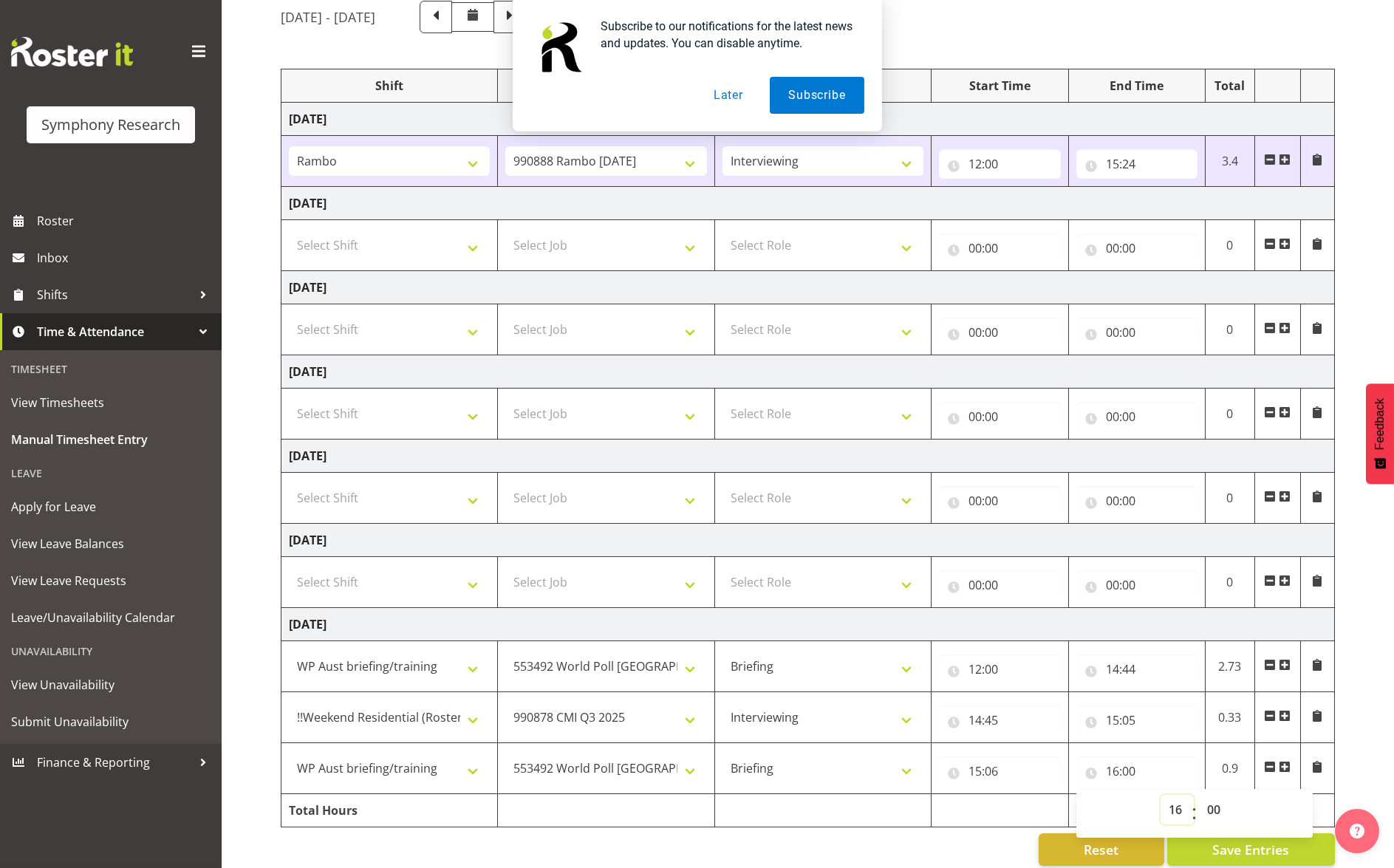
scroll to position [149, 0]
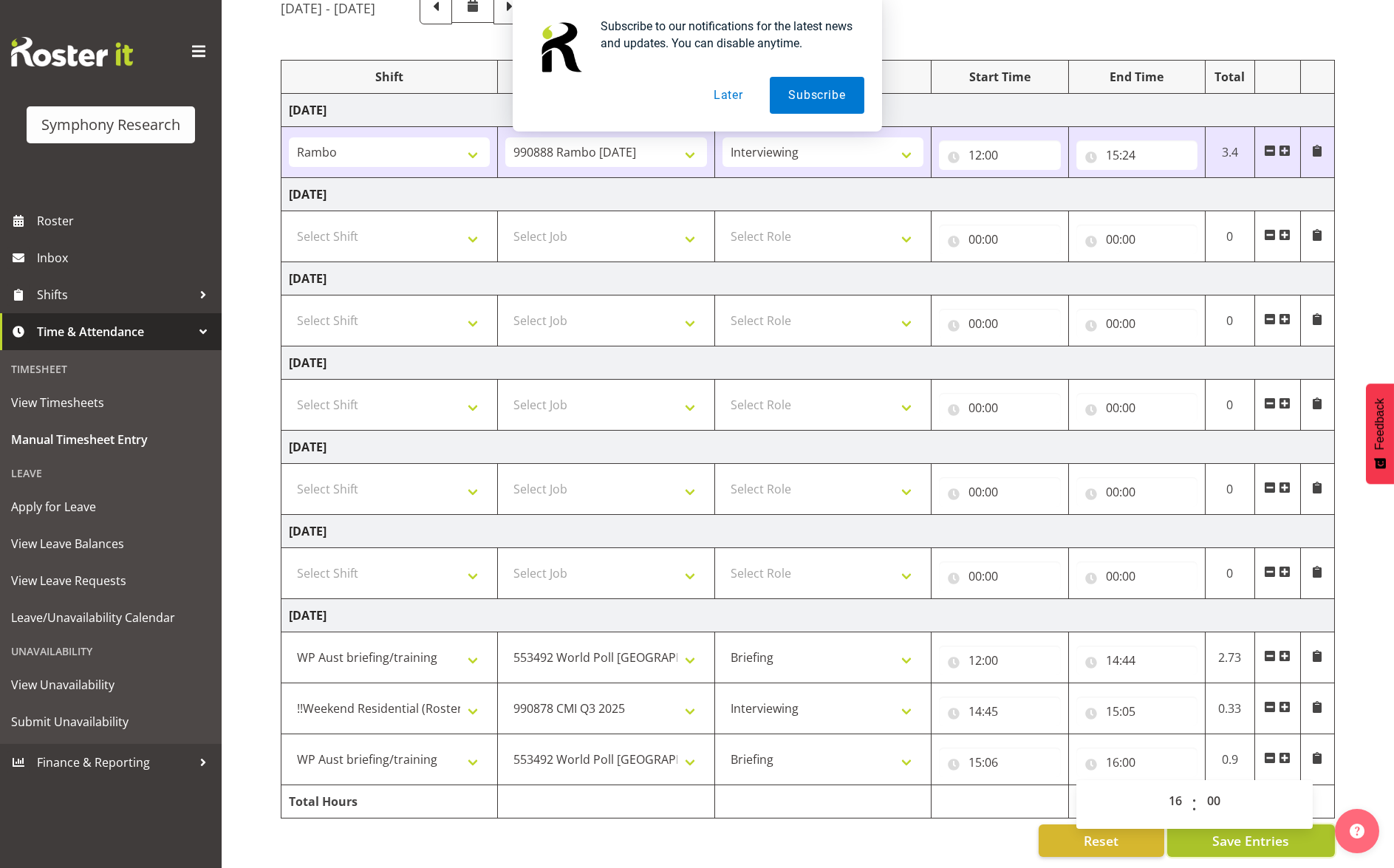
click at [1281, 831] on span "Save Entries" at bounding box center [1251, 840] width 77 height 19
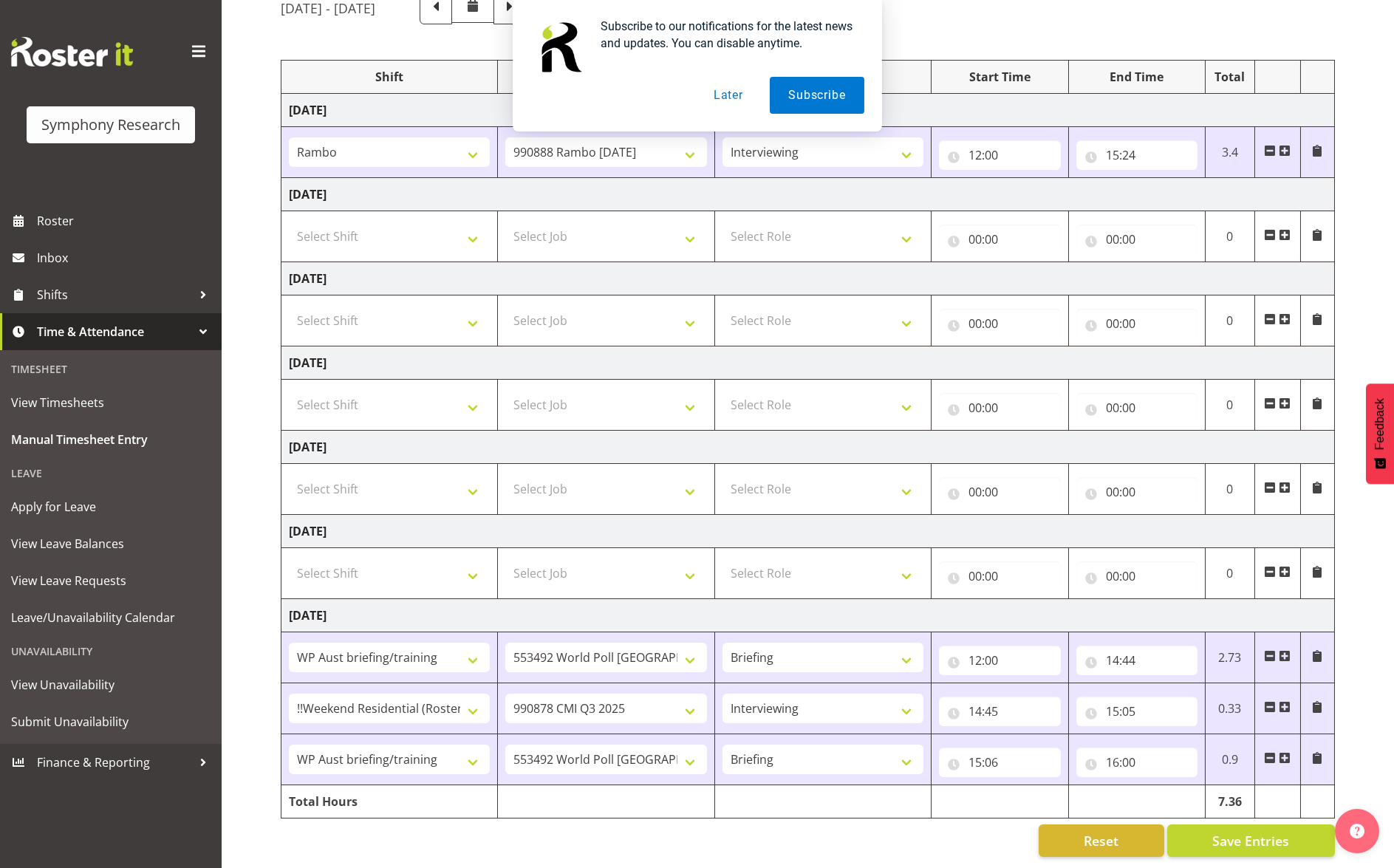
click at [725, 99] on button "Later" at bounding box center [728, 95] width 66 height 37
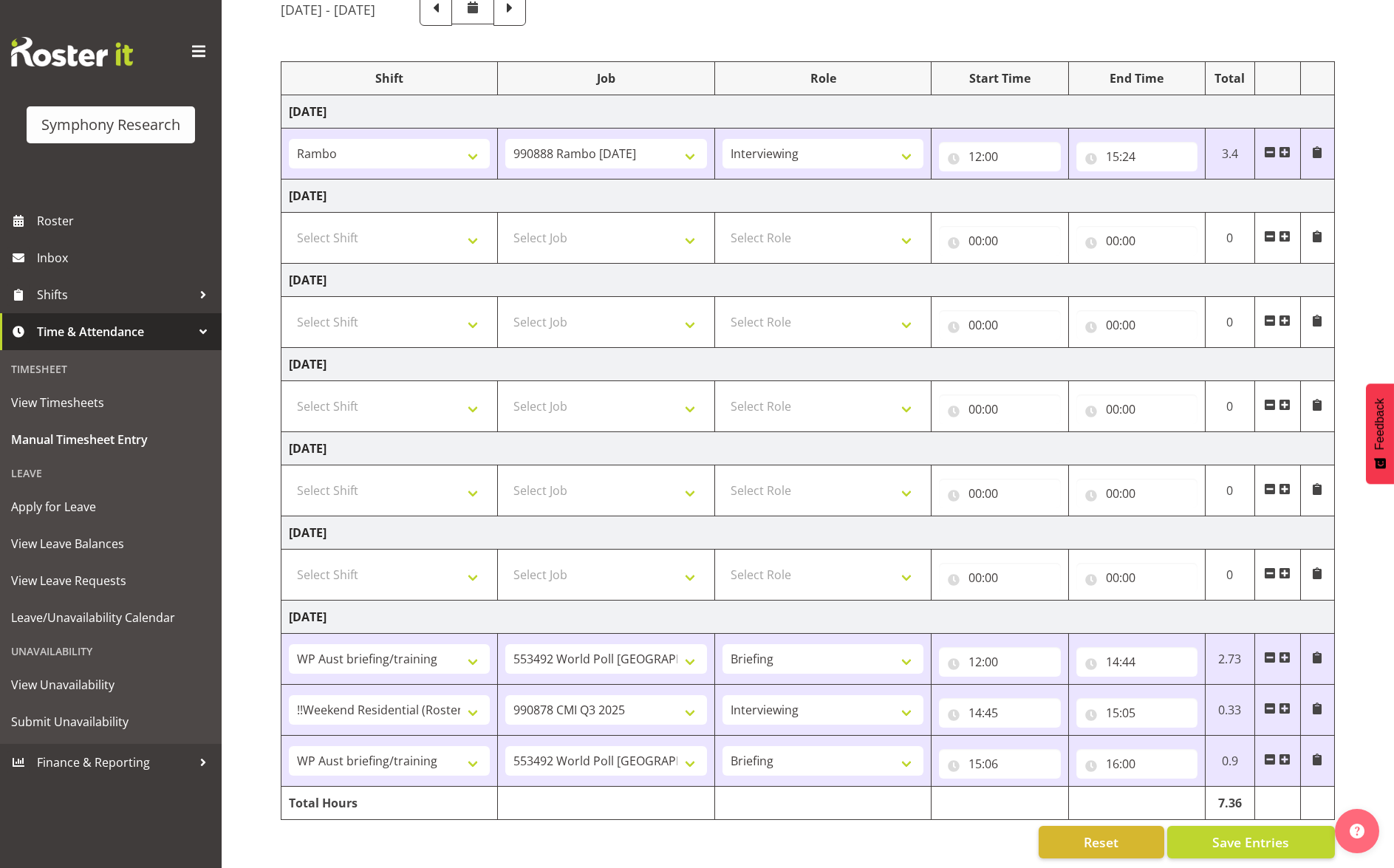
scroll to position [0, 0]
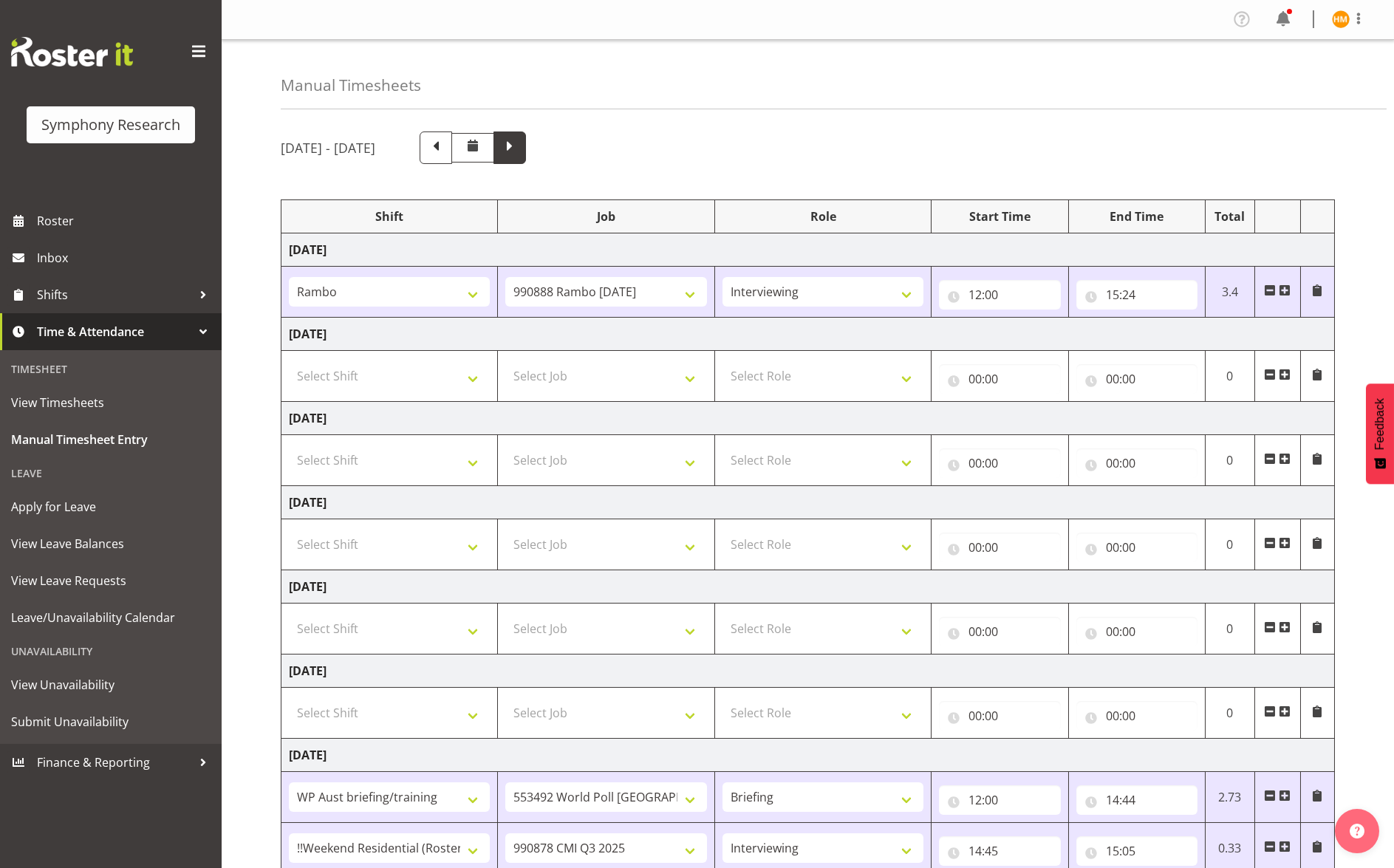
click at [519, 147] on span at bounding box center [509, 146] width 19 height 19
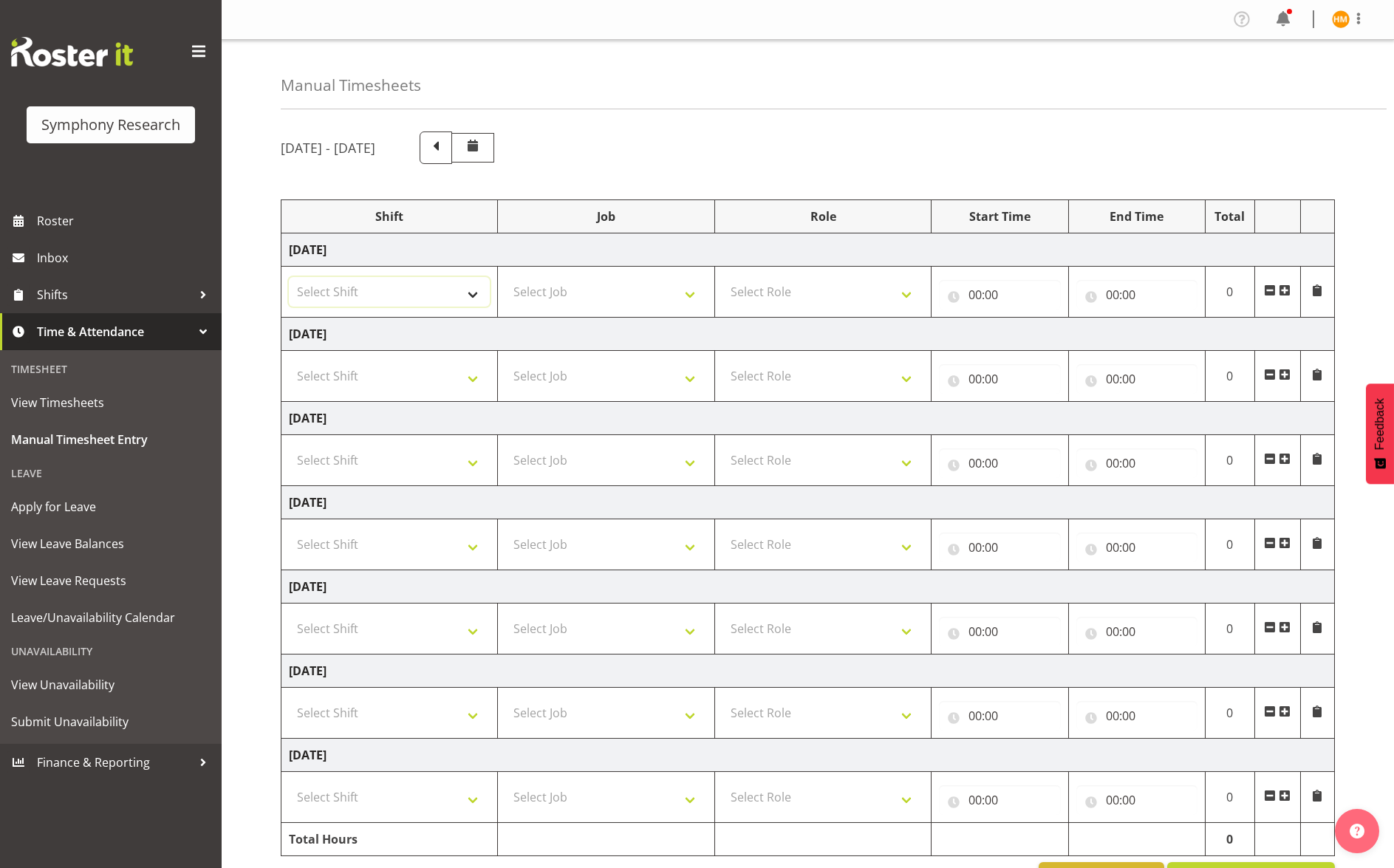
click at [473, 297] on select "Select Shift !!Weekend Residential (Roster IT Shift Label) *Business 9/10am ~ 4…" at bounding box center [389, 291] width 201 height 29
select select "48116"
click at [289, 277] on select "Select Shift !!Weekend Residential (Roster IT Shift Label) *Business 9/10am ~ 4…" at bounding box center [389, 291] width 201 height 29
click at [688, 296] on select "Select Job 550060 IF Admin 553492 World Poll Australia Wave 2 2025 553500 BFM J…" at bounding box center [606, 291] width 201 height 29
select select "10239"
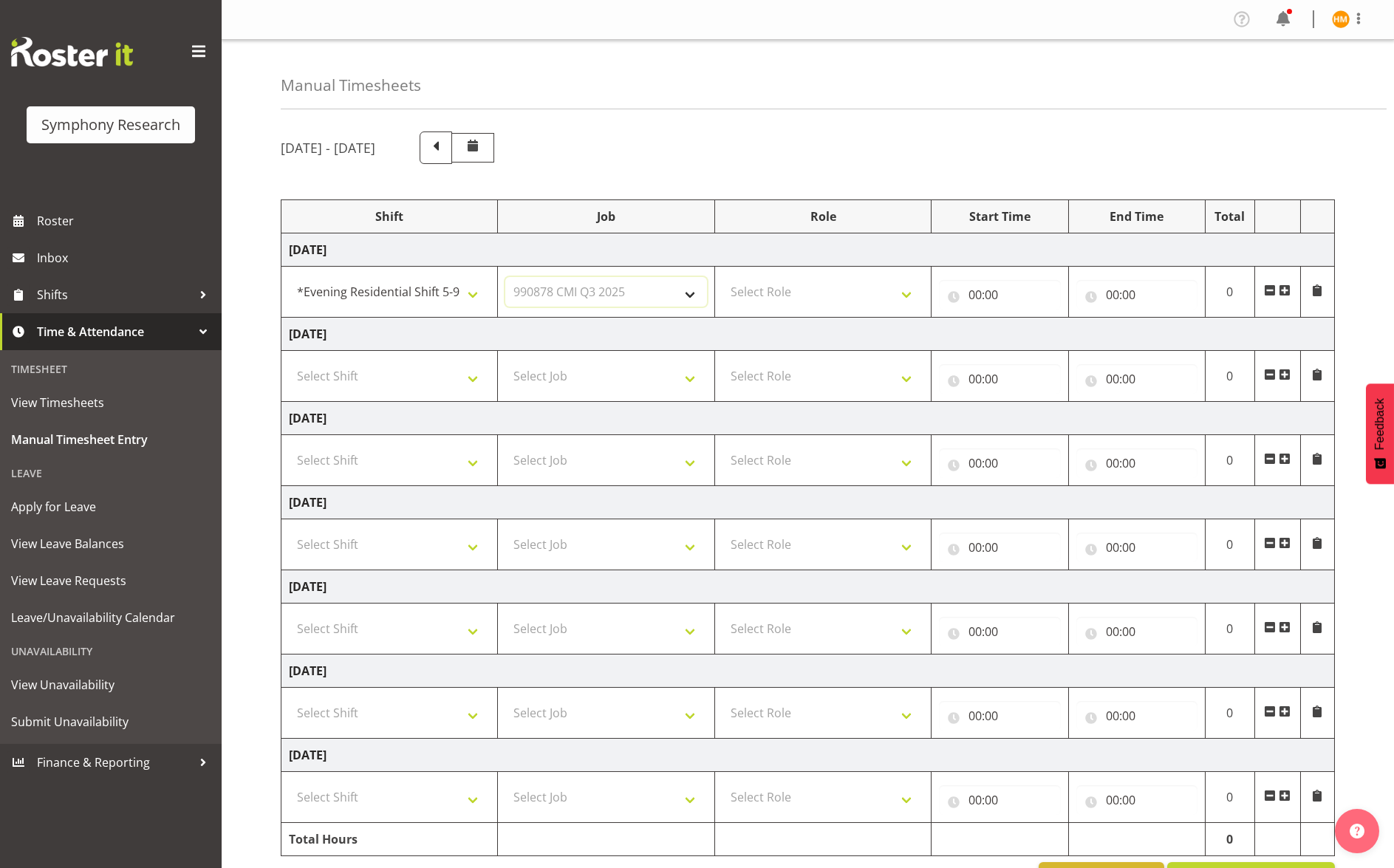
click at [505, 277] on select "Select Job 550060 IF Admin 553492 World Poll Australia Wave 2 2025 553500 BFM J…" at bounding box center [606, 291] width 201 height 29
click at [909, 296] on select "Select Role Briefing Interviewing" at bounding box center [823, 291] width 201 height 29
select select "47"
click at [722, 277] on select "Select Role Briefing Interviewing" at bounding box center [823, 291] width 201 height 29
click at [1048, 295] on input "00:00" at bounding box center [999, 294] width 121 height 29
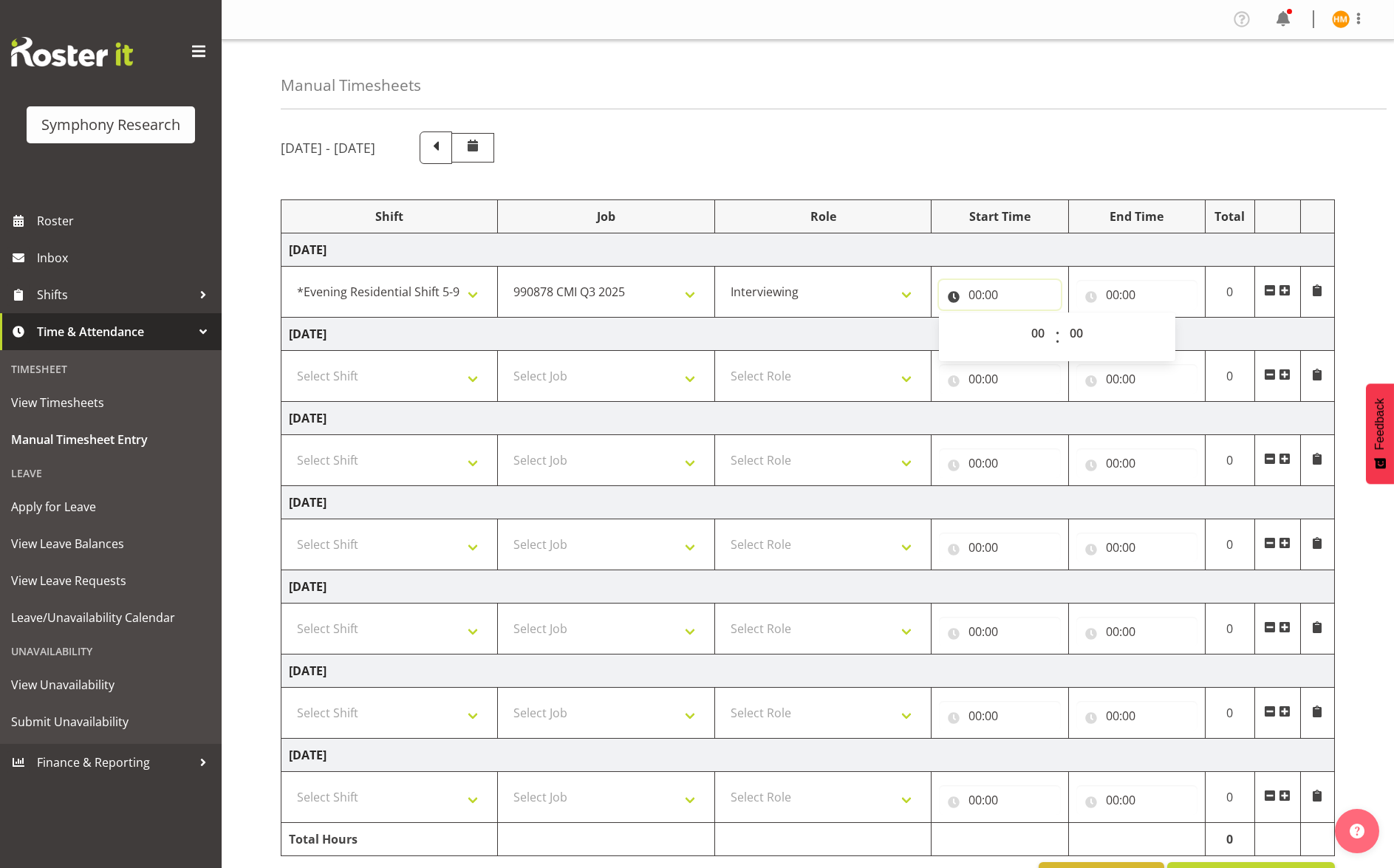
click at [992, 297] on input "00:00" at bounding box center [999, 294] width 121 height 29
click at [982, 289] on input "00:00" at bounding box center [999, 294] width 121 height 29
click at [1035, 331] on select "00 01 02 03 04 05 06 07 08 09 10 11 12 13 14 15 16 17 18 19 20 21 22 23" at bounding box center [1039, 332] width 33 height 29
select select "17"
click at [1023, 318] on select "00 01 02 03 04 05 06 07 08 09 10 11 12 13 14 15 16 17 18 19 20 21 22 23" at bounding box center [1039, 332] width 33 height 29
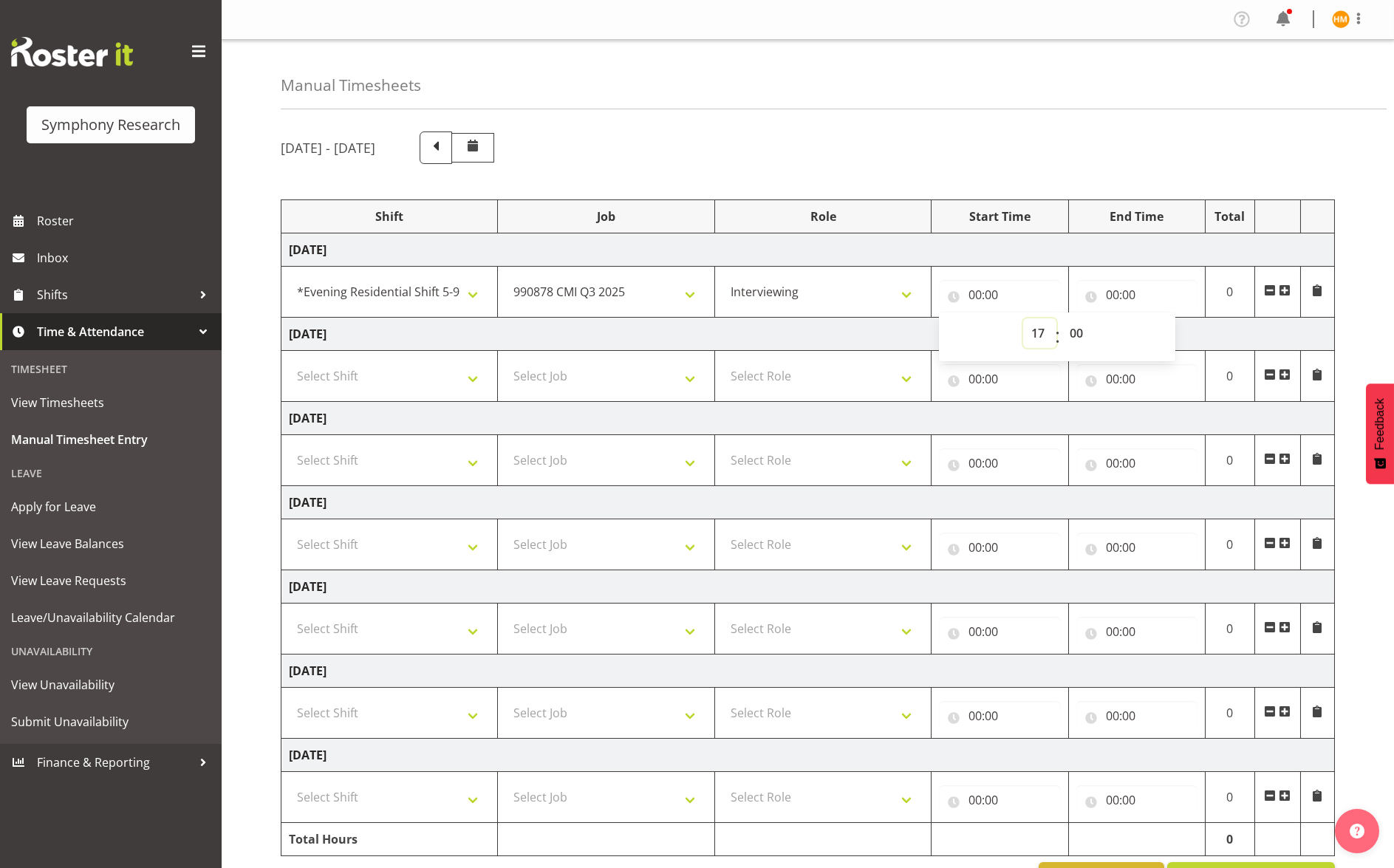
type input "17:00"
click at [1149, 294] on input "00:00" at bounding box center [1137, 294] width 121 height 29
click at [1181, 336] on select "00 01 02 03 04 05 06 07 08 09 10 11 12 13 14 15 16 17 18 19 20 21 22 23" at bounding box center [1177, 332] width 33 height 29
select select "21"
click at [1160, 318] on select "00 01 02 03 04 05 06 07 08 09 10 11 12 13 14 15 16 17 18 19 20 21 22 23" at bounding box center [1177, 332] width 33 height 29
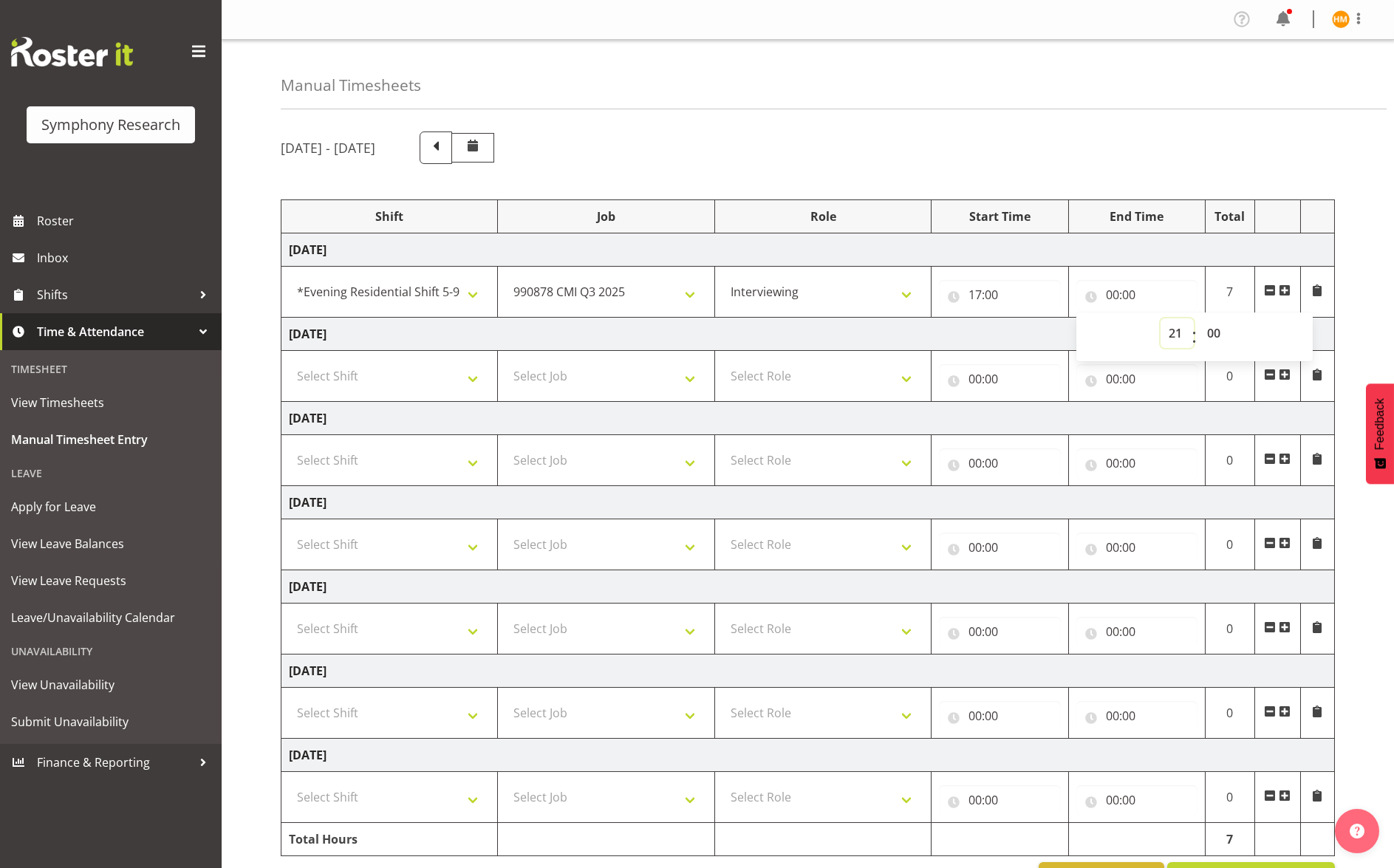
type input "21:00"
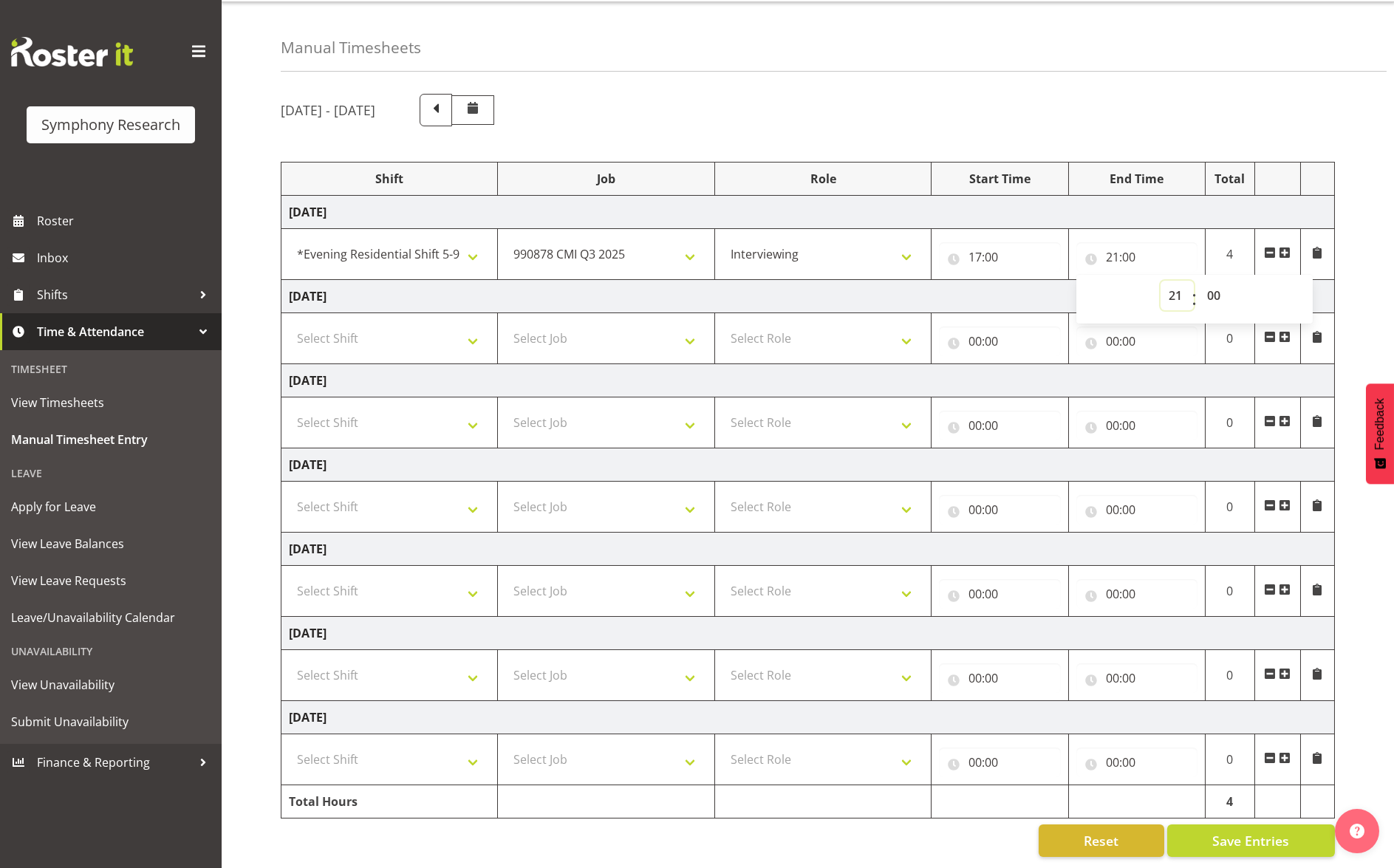
scroll to position [47, 0]
click at [1271, 831] on span "Save Entries" at bounding box center [1251, 840] width 77 height 19
